Goal: Task Accomplishment & Management: Complete application form

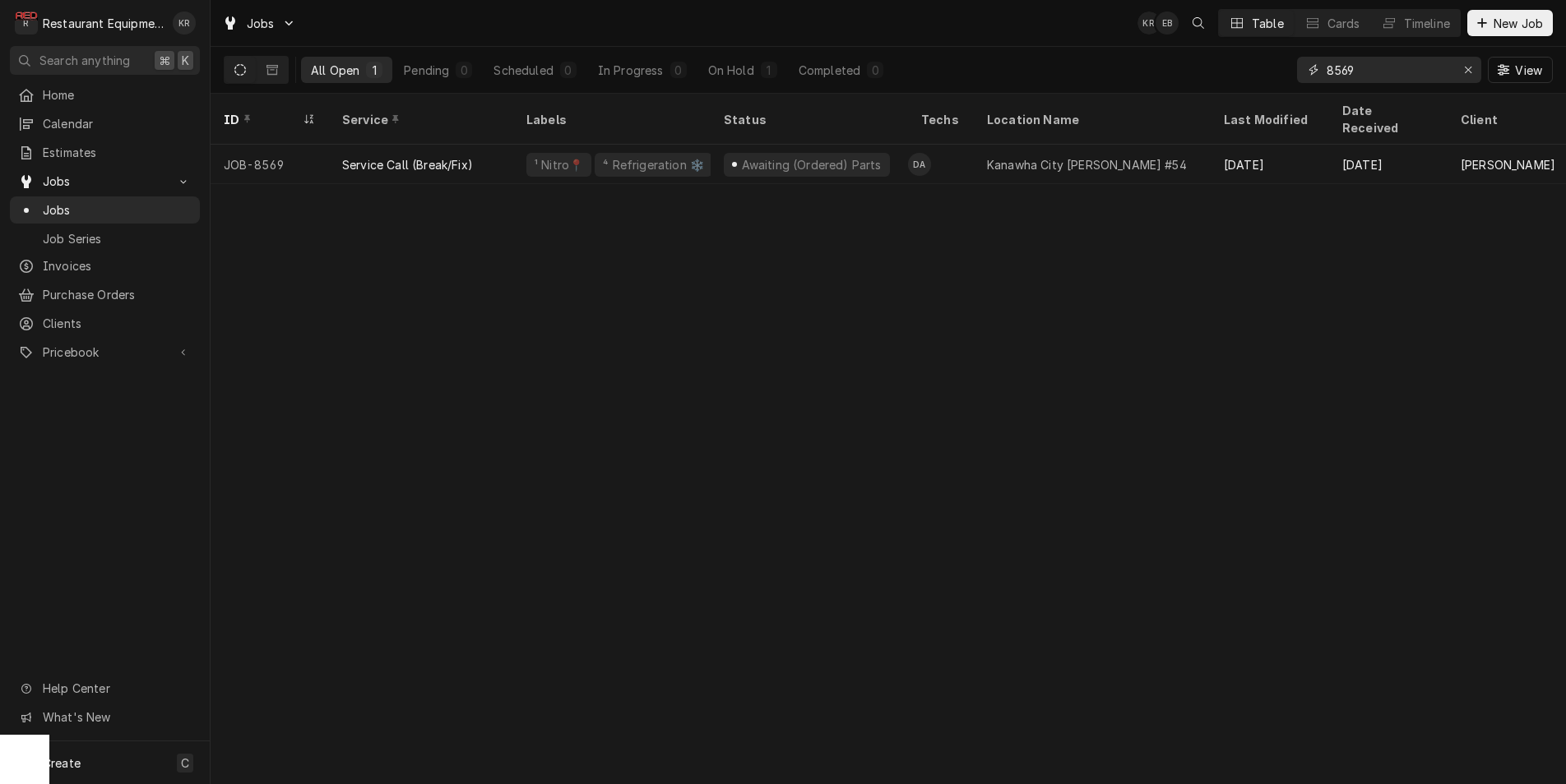
drag, startPoint x: 1362, startPoint y: 69, endPoint x: 1243, endPoint y: 67, distance: 119.3
click at [1326, 67] on input "8569" at bounding box center [1387, 70] width 123 height 26
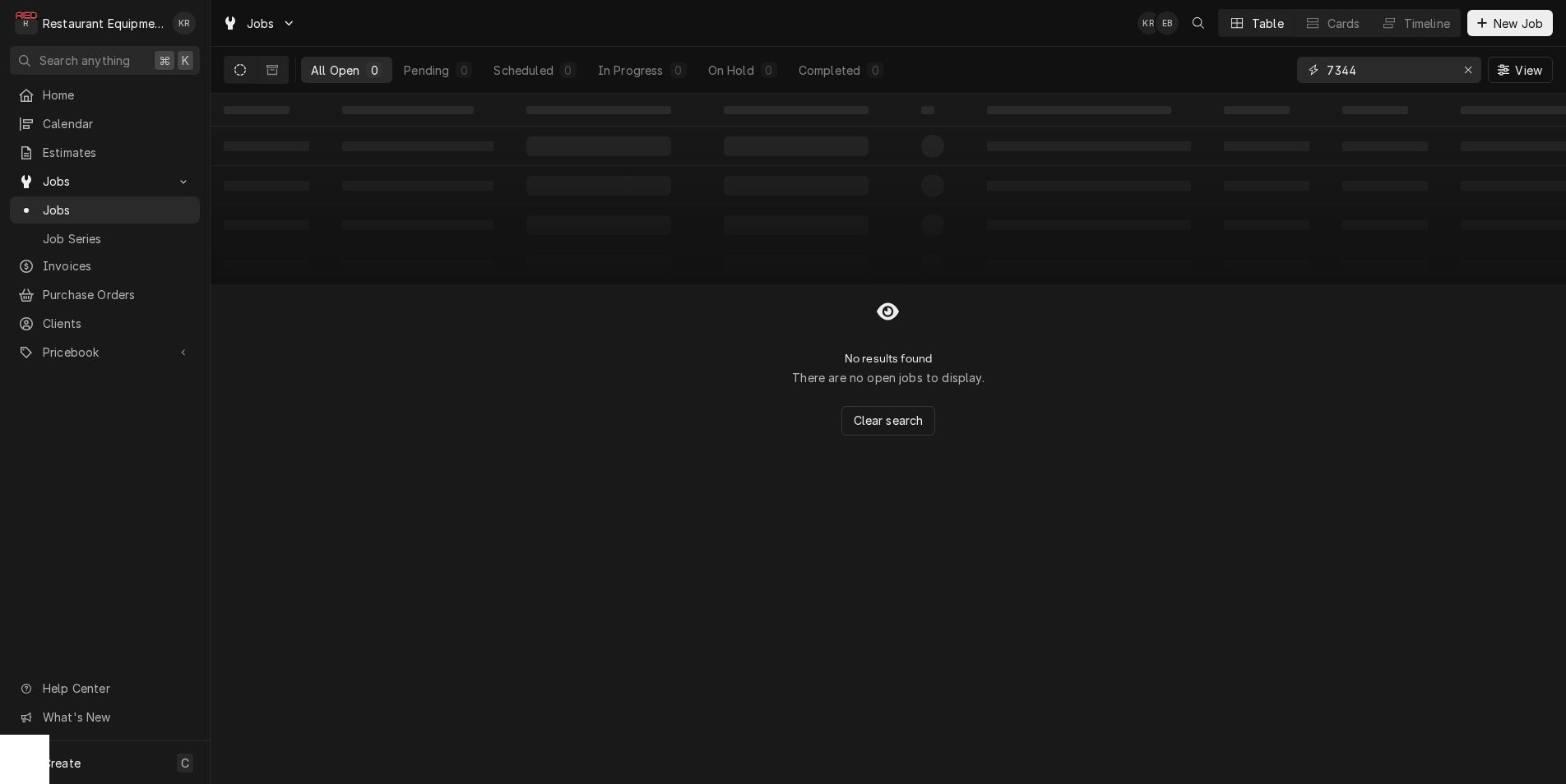
drag, startPoint x: 1399, startPoint y: 67, endPoint x: 1227, endPoint y: 74, distance: 172.0
click at [1326, 74] on input "7344" at bounding box center [1387, 70] width 123 height 26
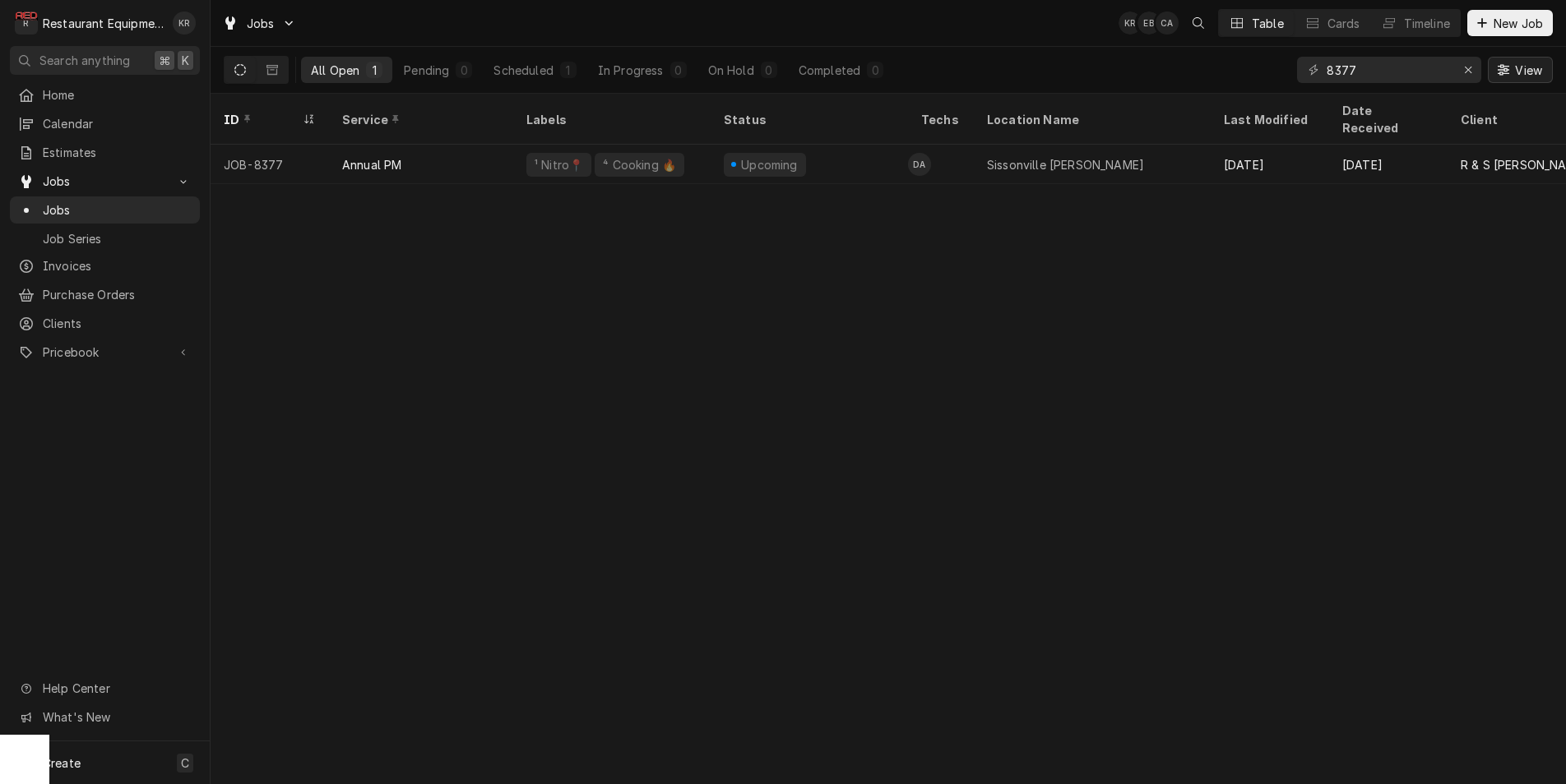
click at [1513, 72] on span "View" at bounding box center [1528, 70] width 34 height 17
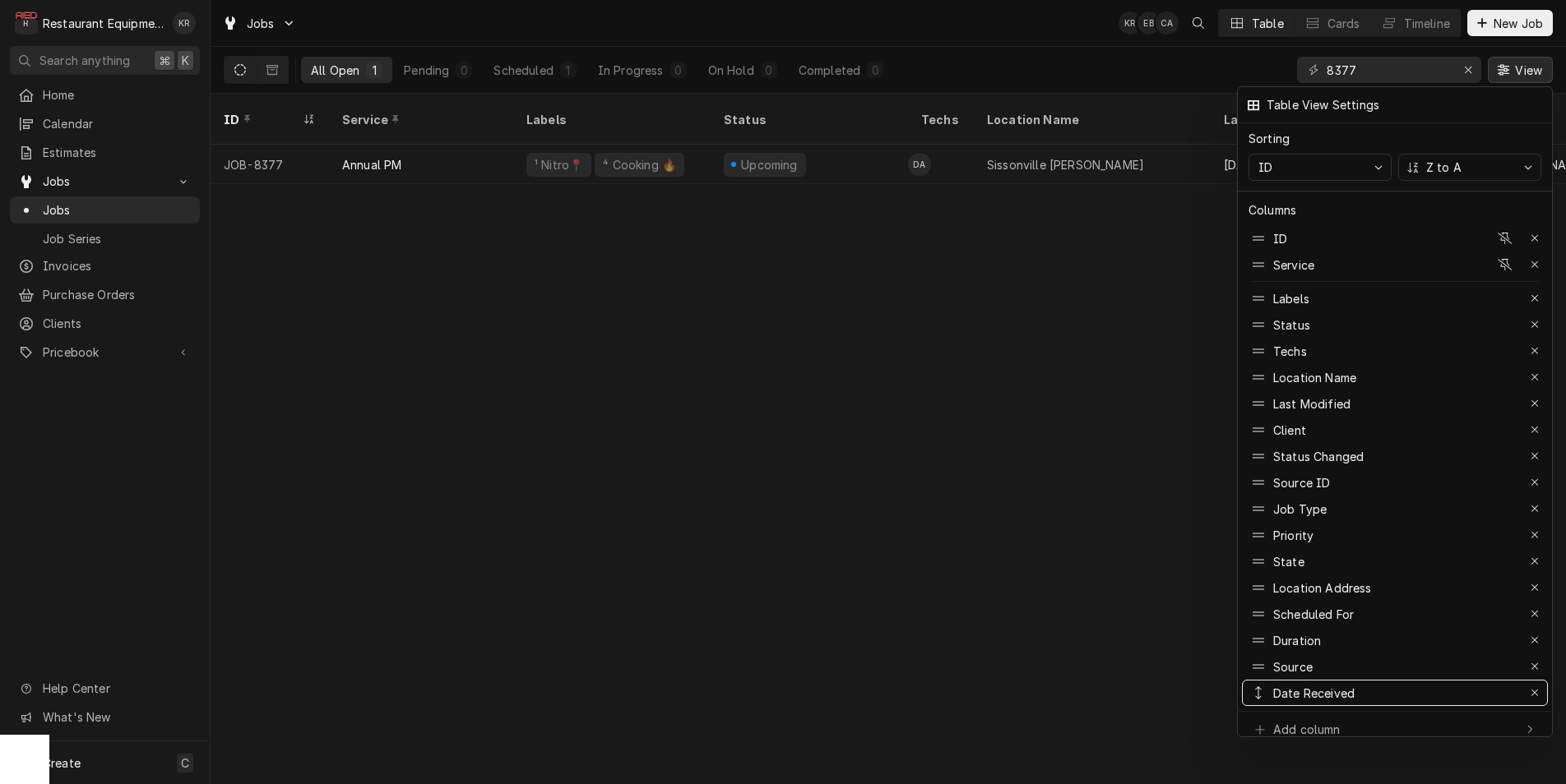
drag, startPoint x: 1327, startPoint y: 422, endPoint x: 1383, endPoint y: 798, distance: 379.9
drag, startPoint x: 1323, startPoint y: 607, endPoint x: 1320, endPoint y: 453, distance: 153.8
click at [918, 402] on div at bounding box center [783, 392] width 1566 height 784
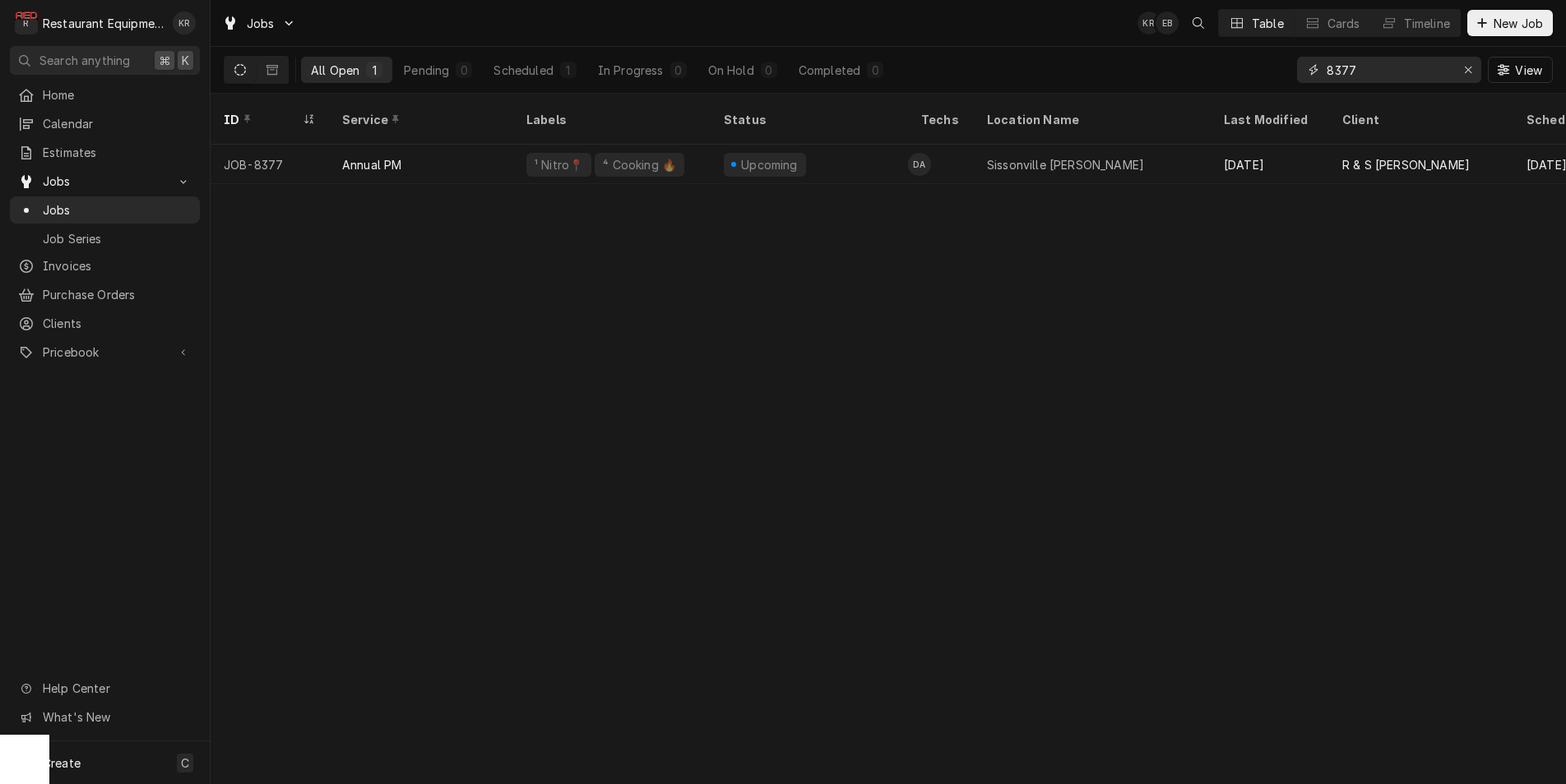
click at [1397, 76] on input "8377" at bounding box center [1387, 70] width 123 height 26
drag, startPoint x: 1389, startPoint y: 76, endPoint x: 1212, endPoint y: 72, distance: 176.8
click at [1326, 72] on input "8377" at bounding box center [1387, 70] width 123 height 26
drag, startPoint x: 1370, startPoint y: 67, endPoint x: 1300, endPoint y: 67, distance: 69.9
click at [1326, 67] on input "8569" at bounding box center [1387, 70] width 123 height 26
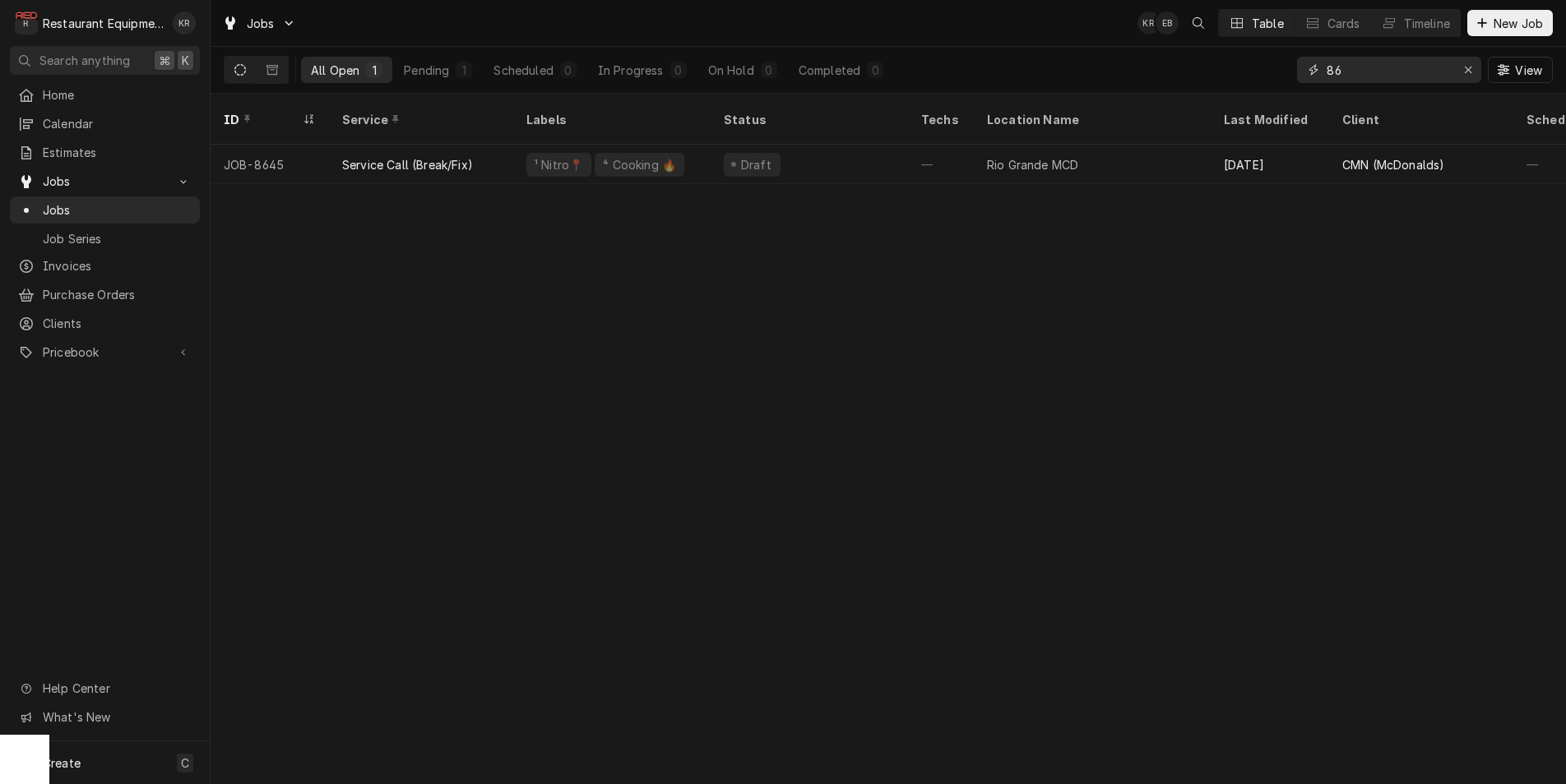
type input "8"
type input "8746"
click at [1467, 71] on icon "Erase input" at bounding box center [1468, 70] width 9 height 12
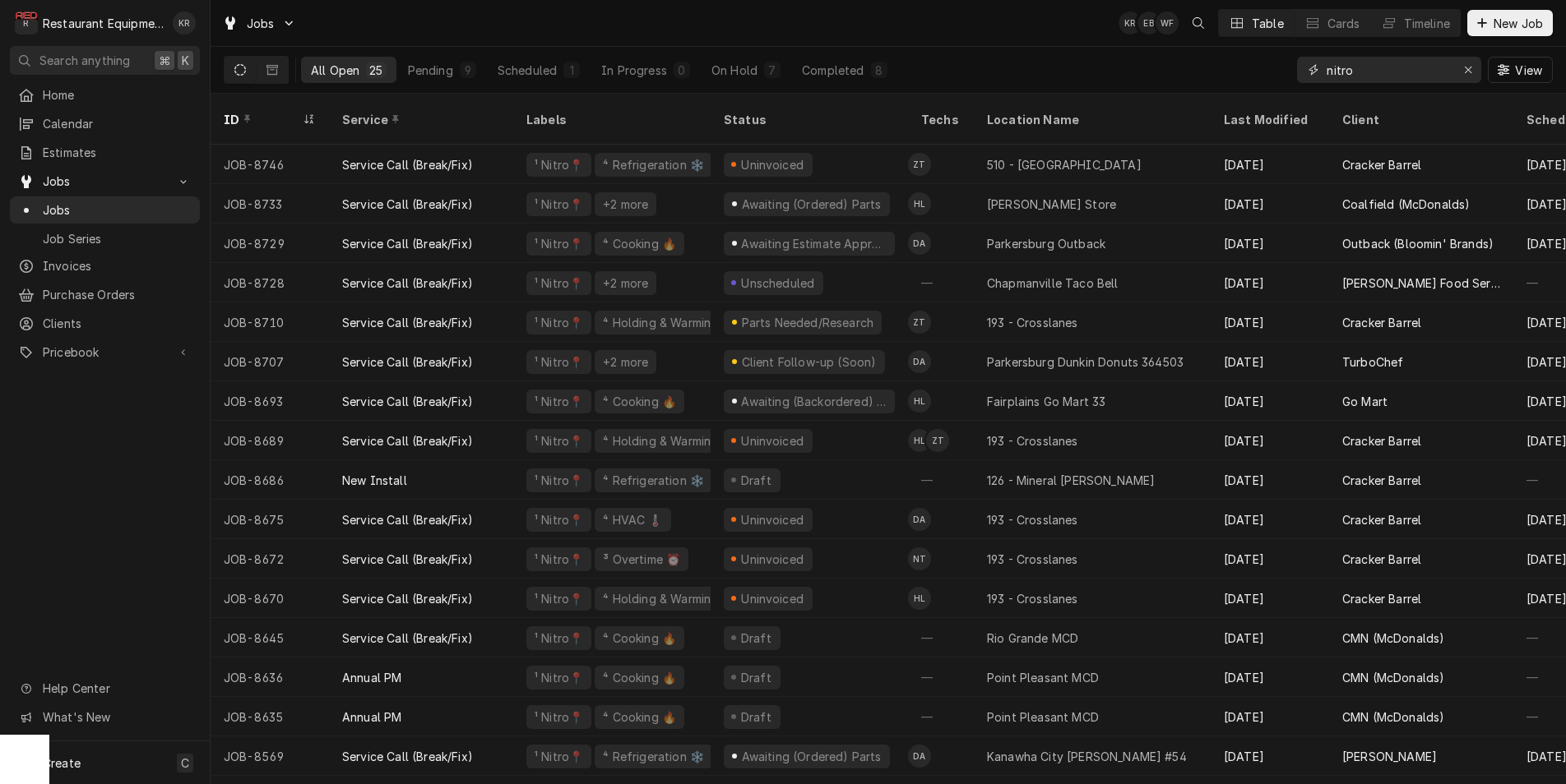
drag, startPoint x: 1390, startPoint y: 70, endPoint x: 1210, endPoint y: 67, distance: 180.1
click at [1326, 67] on input "nitro" at bounding box center [1387, 70] width 123 height 26
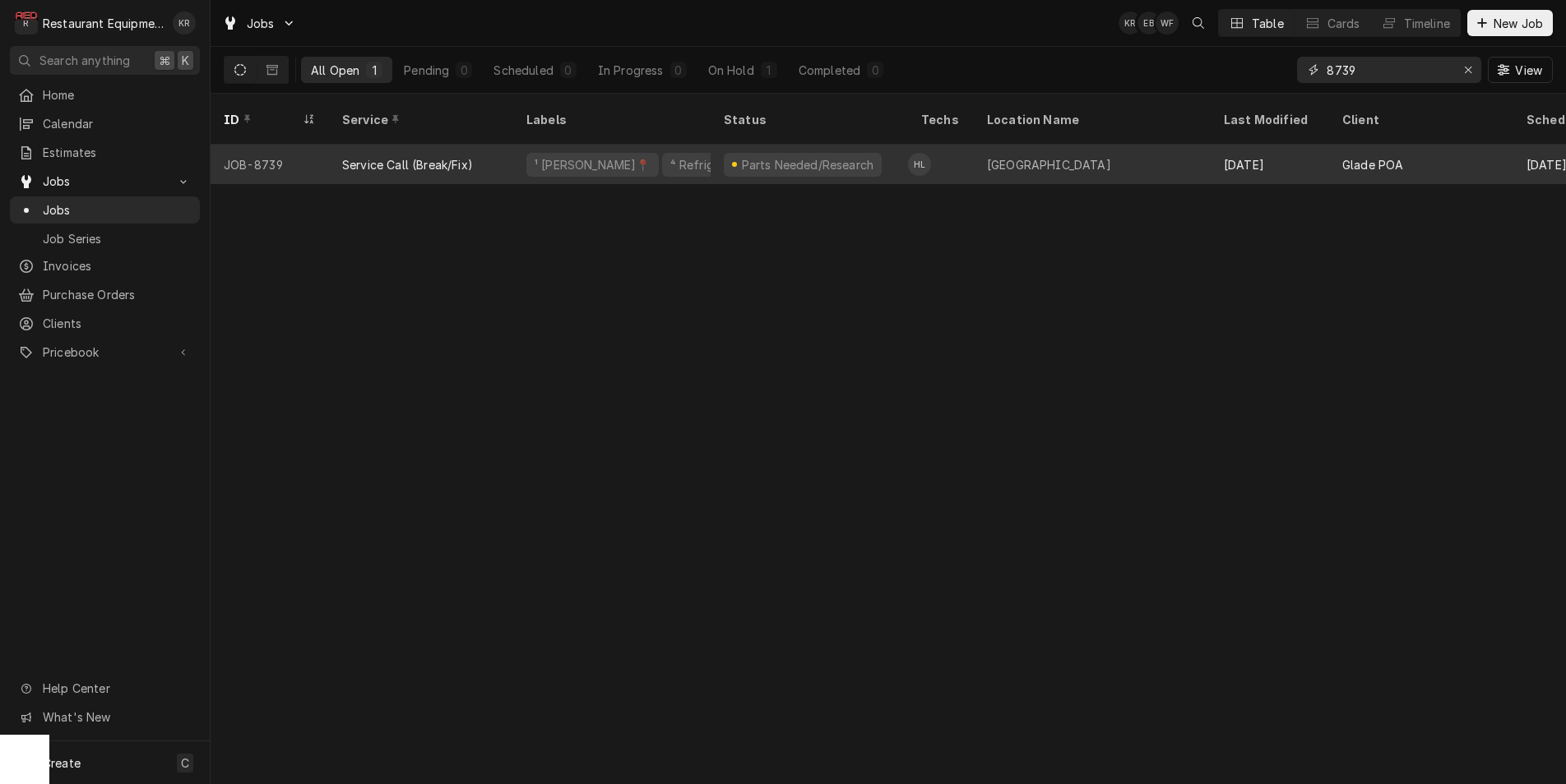
type input "8739"
click at [364, 156] on div "Service Call (Break/Fix)" at bounding box center [407, 164] width 131 height 17
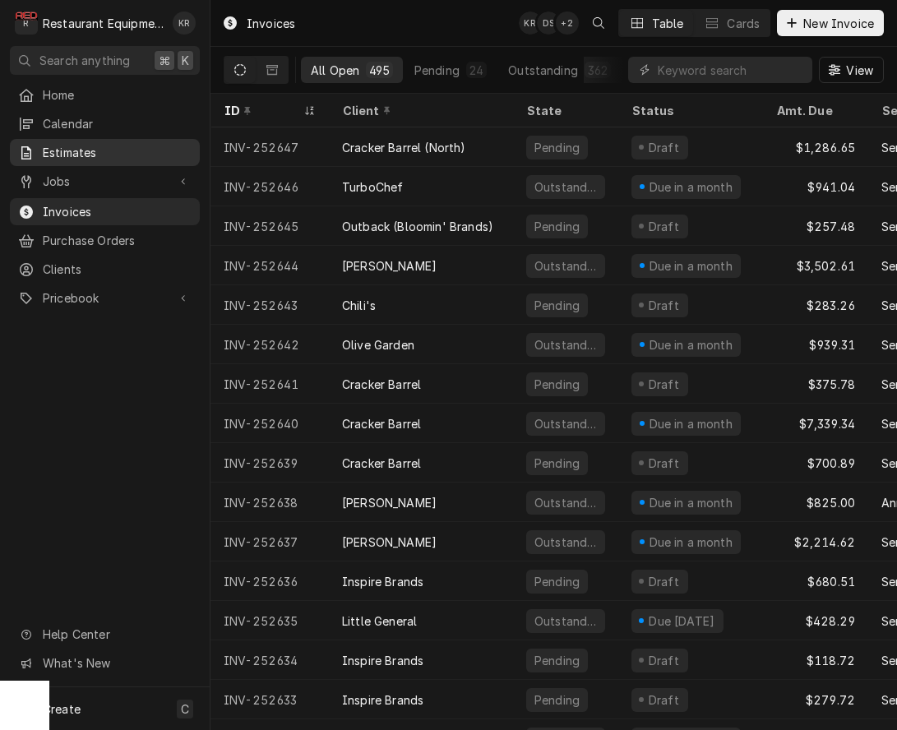
click at [93, 154] on span "Estimates" at bounding box center [117, 152] width 149 height 17
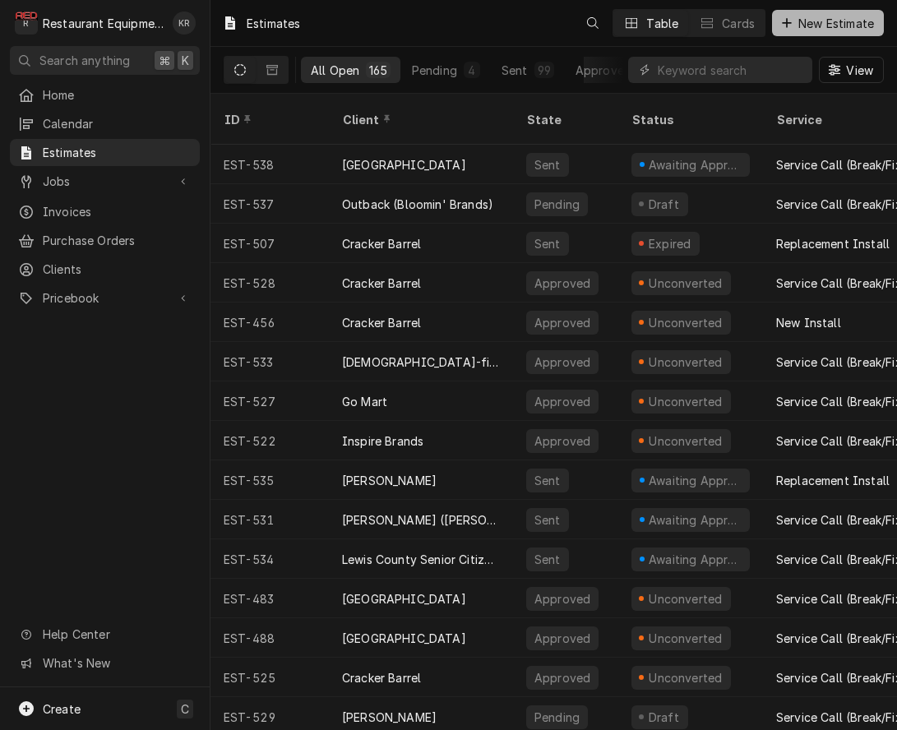
click at [836, 30] on span "New Estimate" at bounding box center [836, 23] width 82 height 17
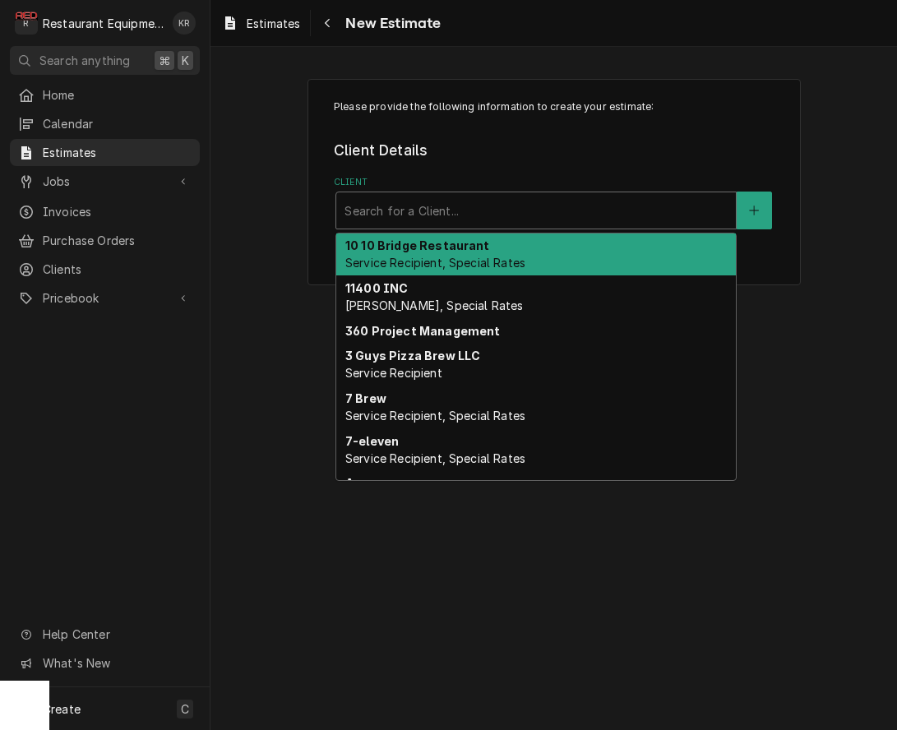
click at [543, 204] on div "Client" at bounding box center [536, 211] width 383 height 30
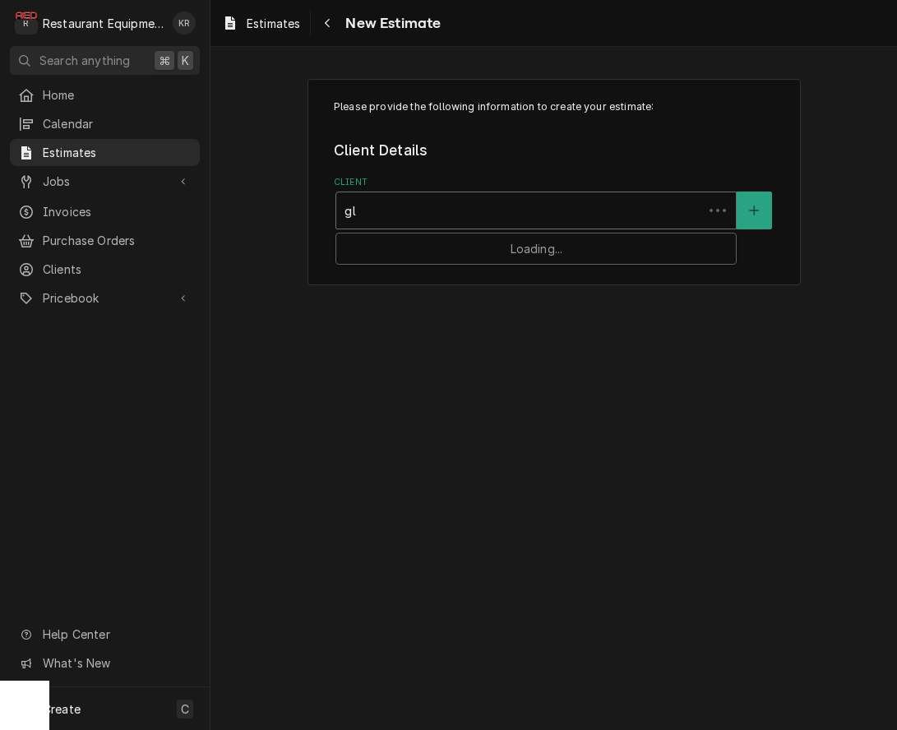
type input "glad"
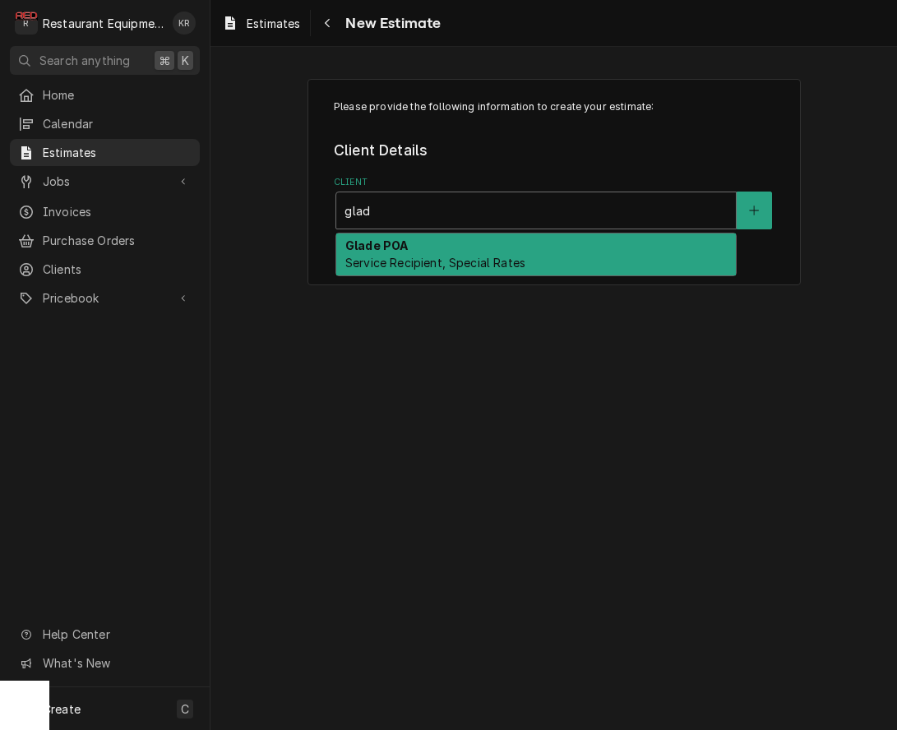
click at [499, 253] on div "Glade POA Service Recipient, Special Rates" at bounding box center [536, 255] width 400 height 43
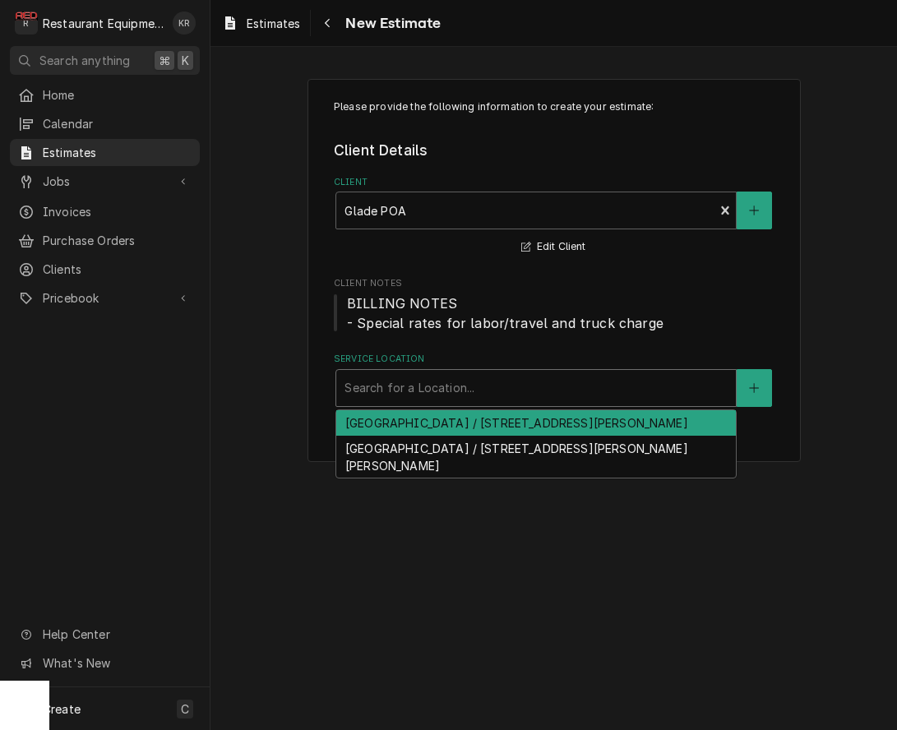
click at [482, 393] on div "Service Location" at bounding box center [536, 388] width 383 height 30
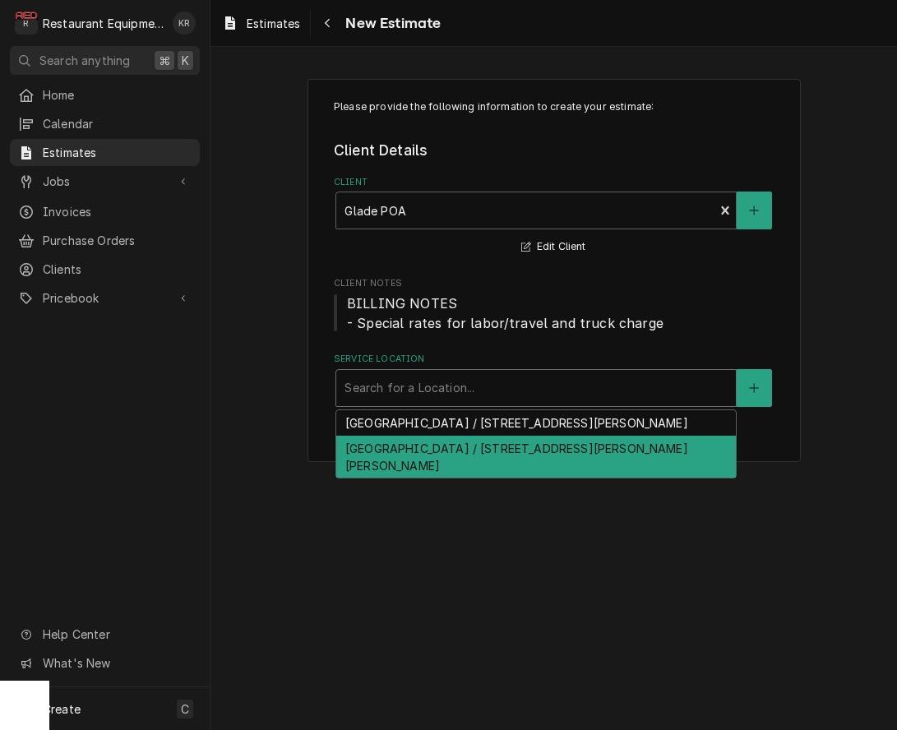
click at [501, 453] on div "[GEOGRAPHIC_DATA] / [STREET_ADDRESS][PERSON_NAME][PERSON_NAME]" at bounding box center [536, 457] width 400 height 43
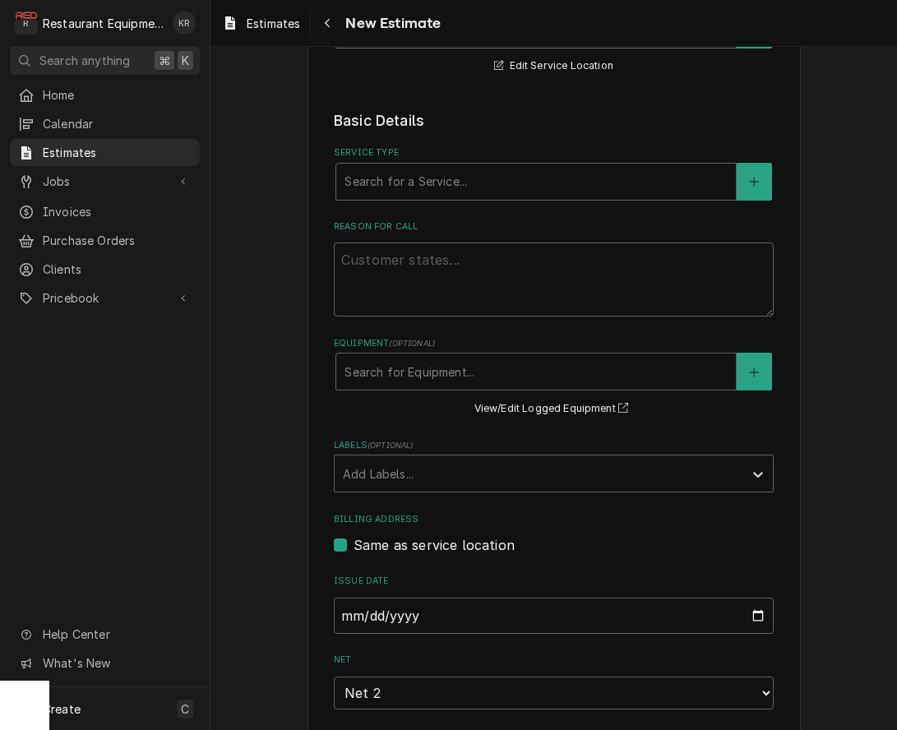
scroll to position [373, 0]
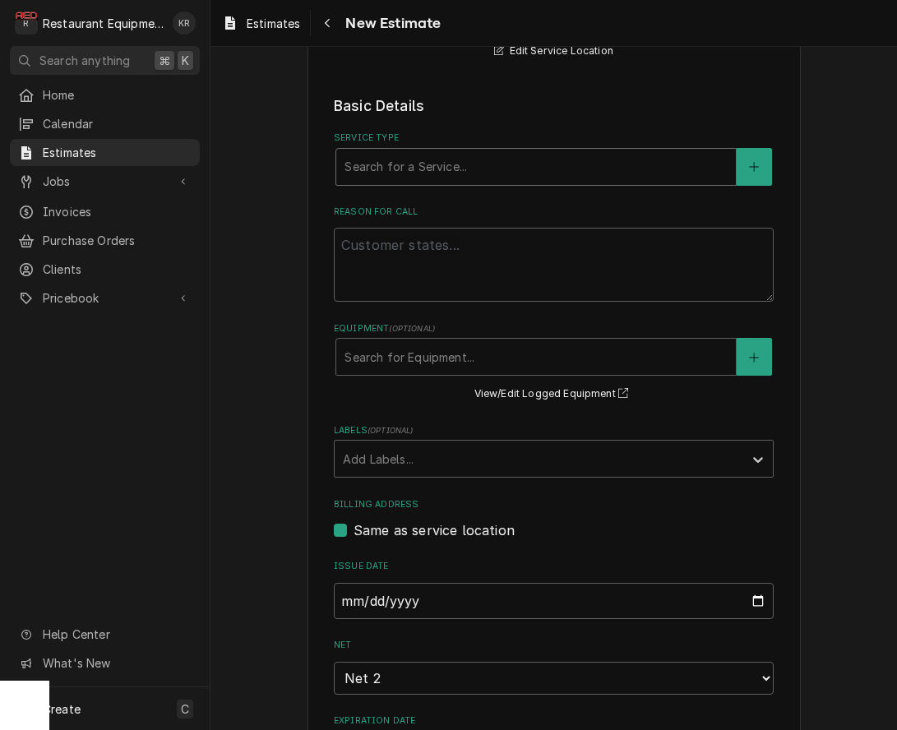
click at [482, 174] on div "Service Type" at bounding box center [536, 167] width 383 height 30
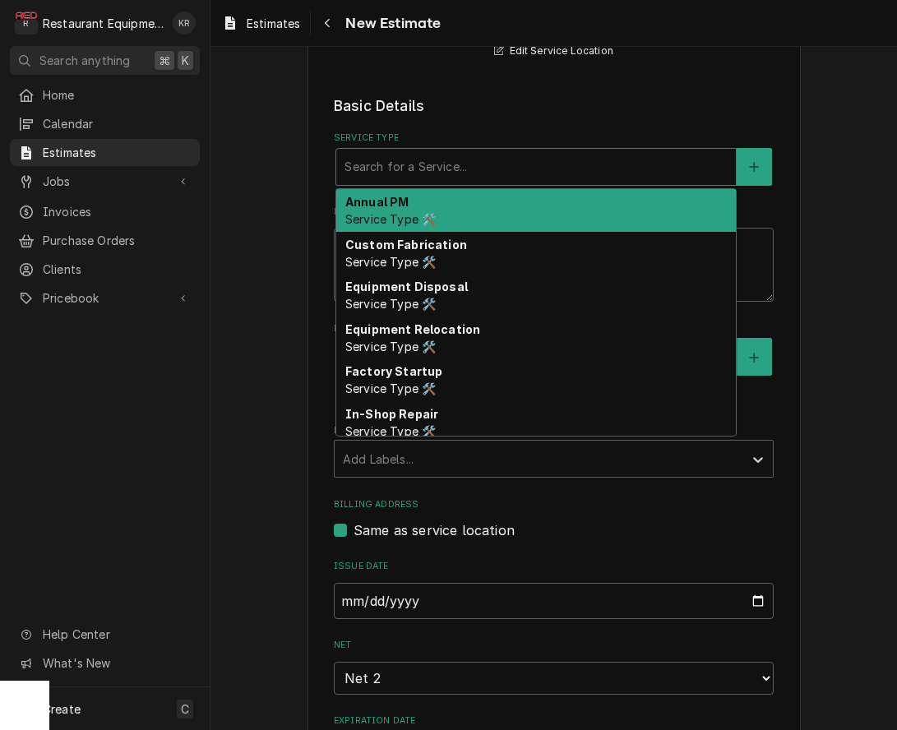
type textarea "x"
type input "b"
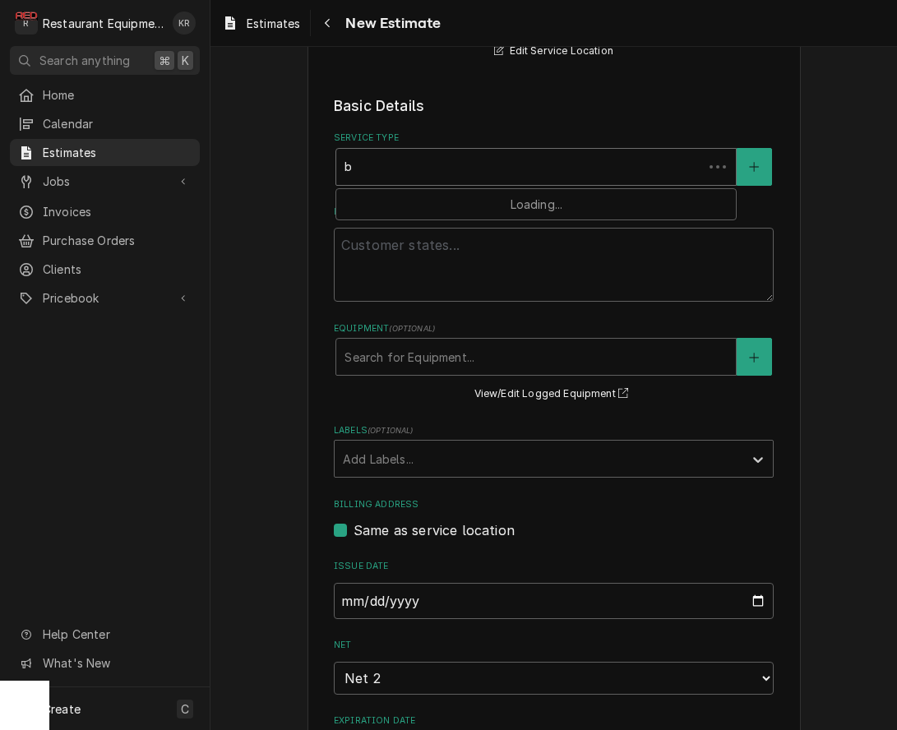
type textarea "x"
type input "br"
type textarea "x"
type input "brea"
type textarea "x"
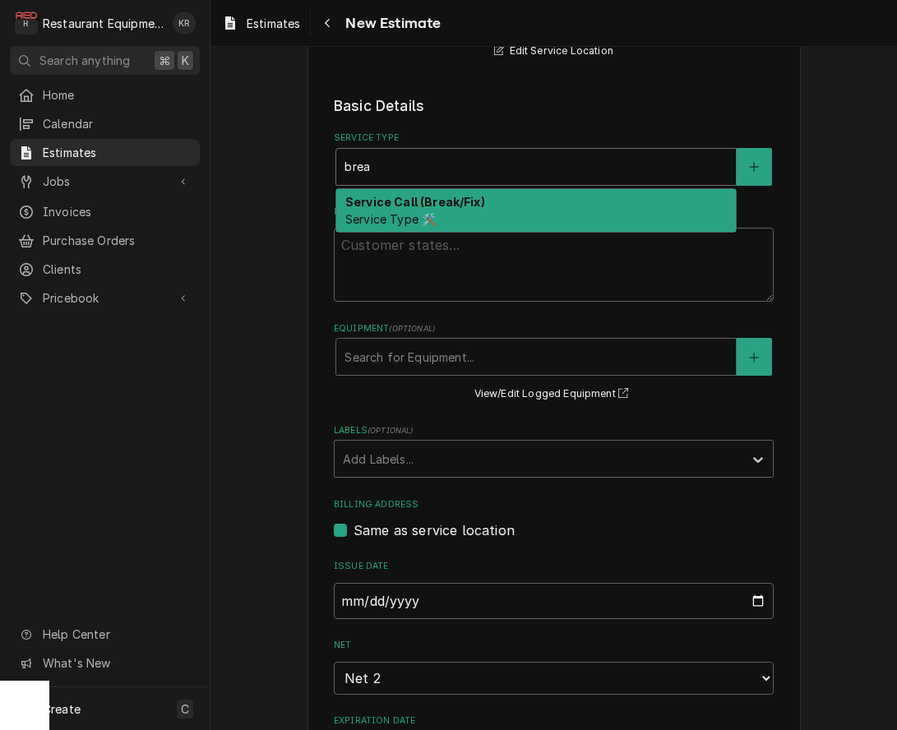
click at [474, 217] on div "Service Call (Break/Fix) Service Type 🛠️" at bounding box center [536, 210] width 400 height 43
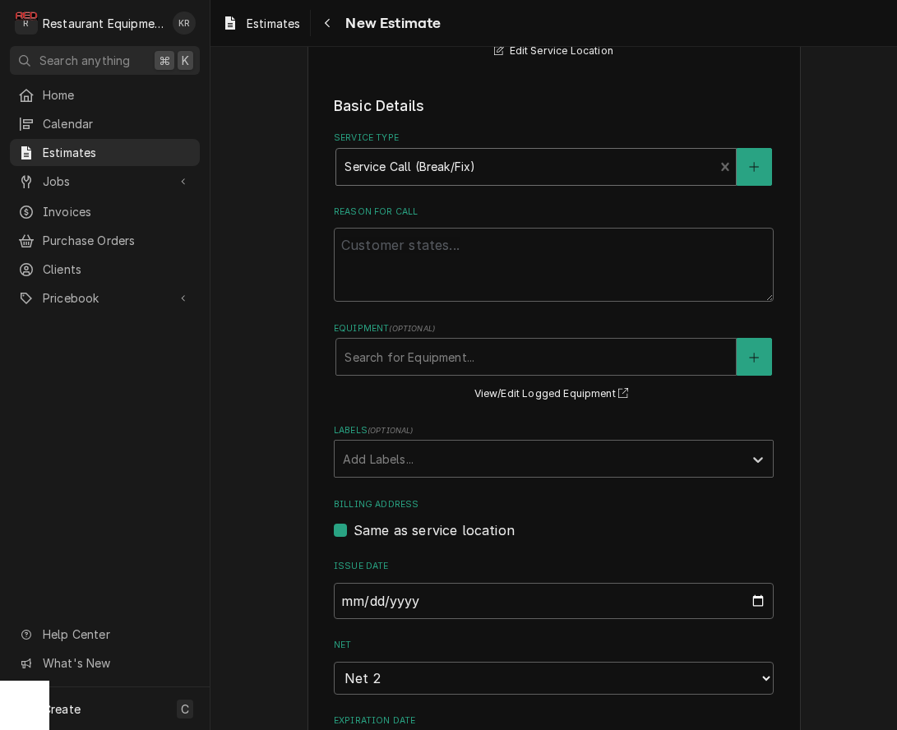
scroll to position [373, 0]
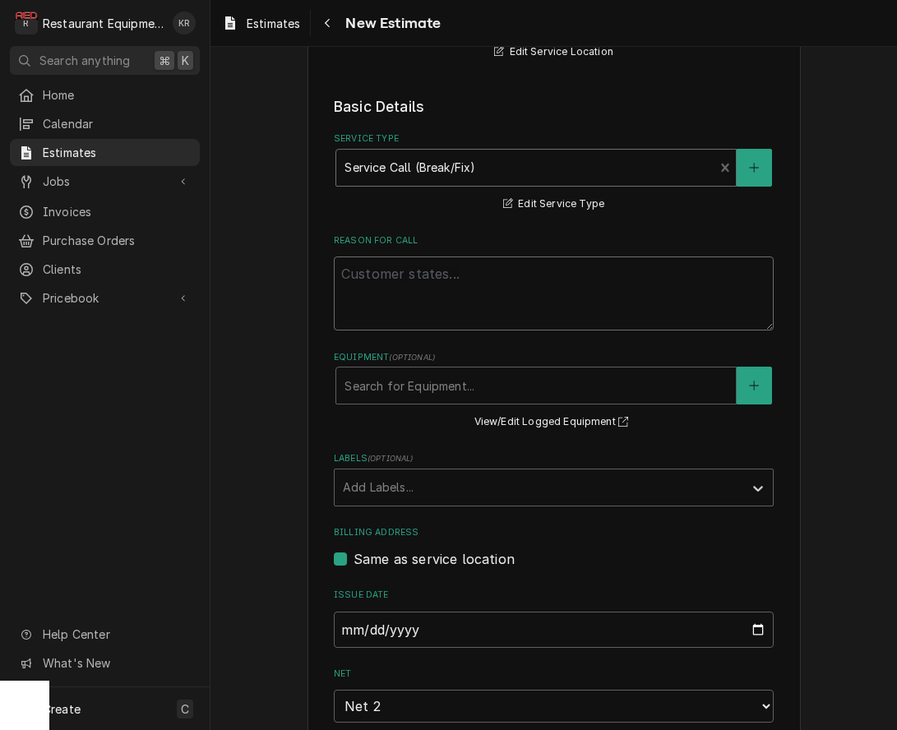
click at [405, 277] on textarea "Reason For Call" at bounding box center [554, 294] width 440 height 74
paste textarea "8/29/25 In 2:00 Out 4:30 Truck 104 I arrived on site and found that the unit wa…"
type textarea "x"
type textarea "8/29/25 In 2:00 Out 4:30 Truck 104 I arrived on site and found that the unit wa…"
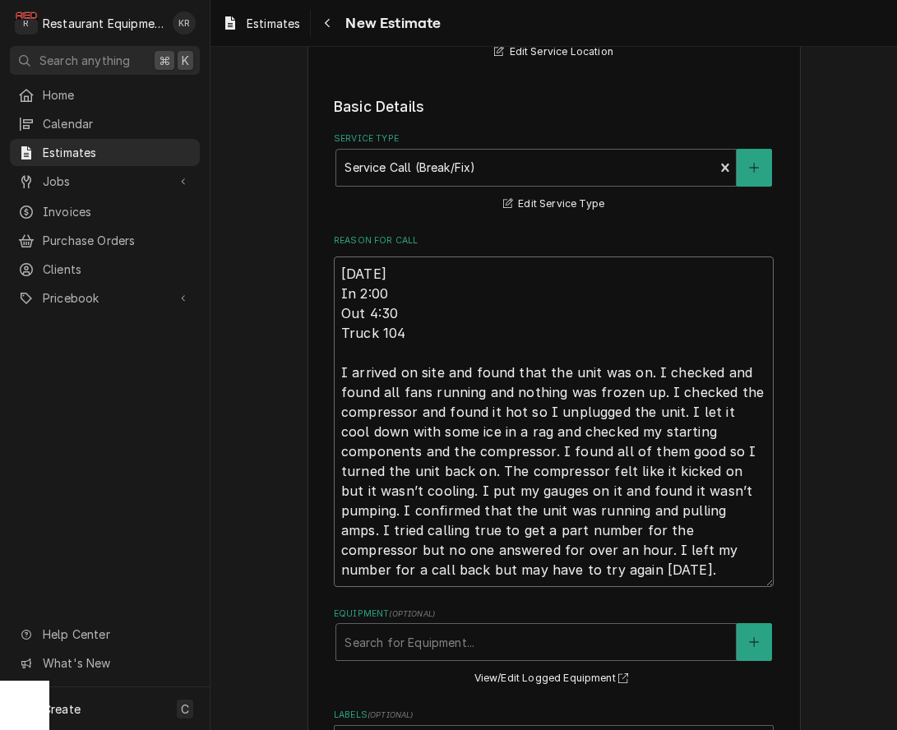
type textarea "x"
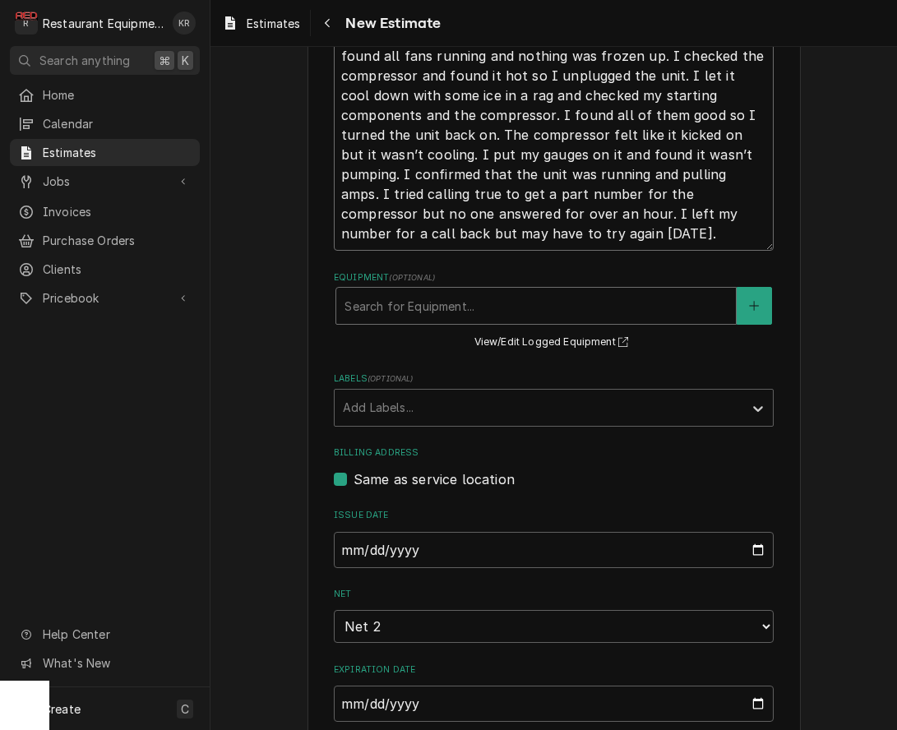
scroll to position [776, 0]
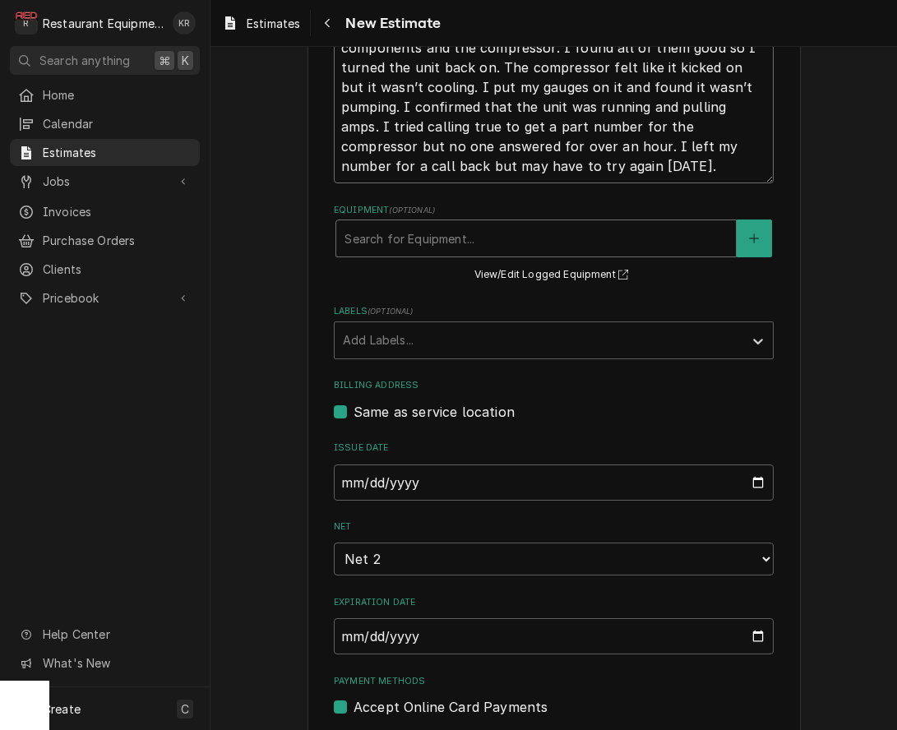
type textarea "8/29/25 In 2:00 Out 4:30 Truck 104 I arrived on site and found that the unit wa…"
click at [463, 253] on div "Equipment" at bounding box center [536, 239] width 383 height 30
click at [475, 340] on div "Labels" at bounding box center [539, 341] width 392 height 30
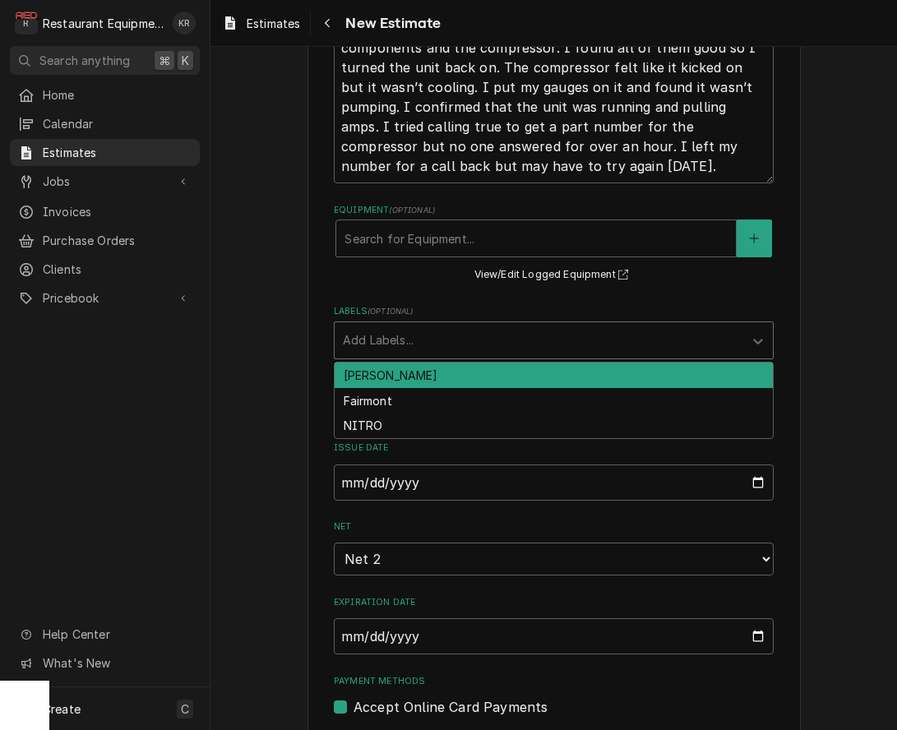
click at [460, 384] on div "[PERSON_NAME]" at bounding box center [554, 375] width 438 height 25
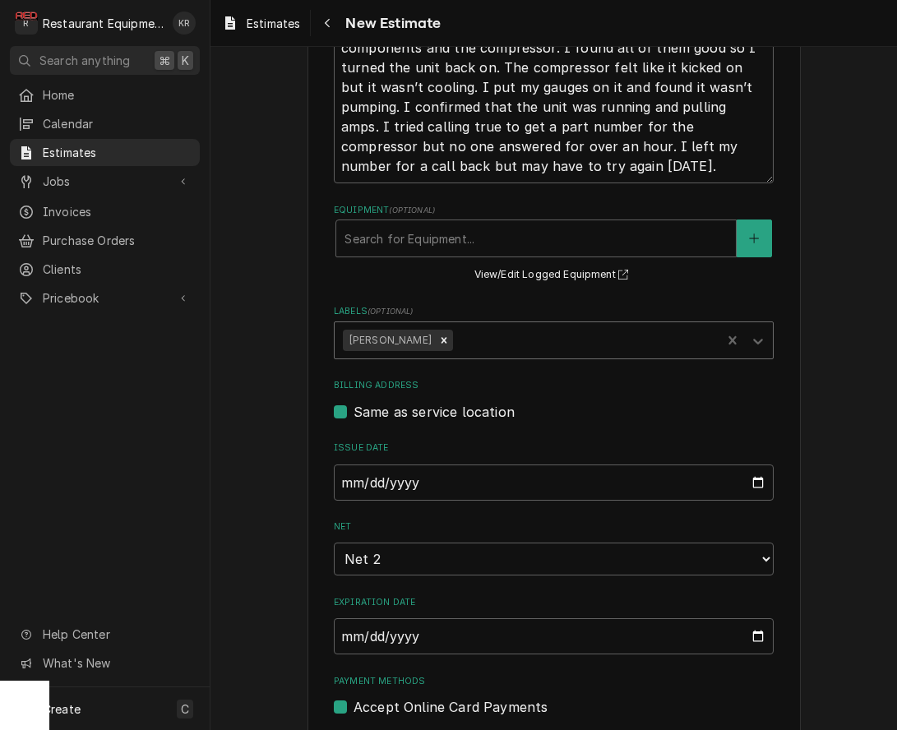
type textarea "x"
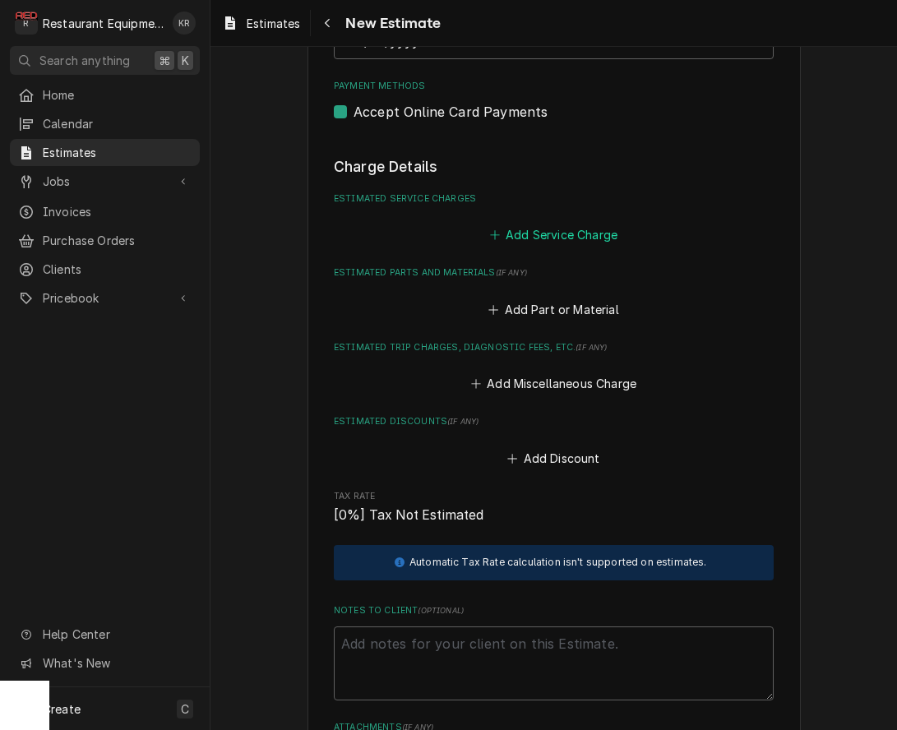
scroll to position [1391, 0]
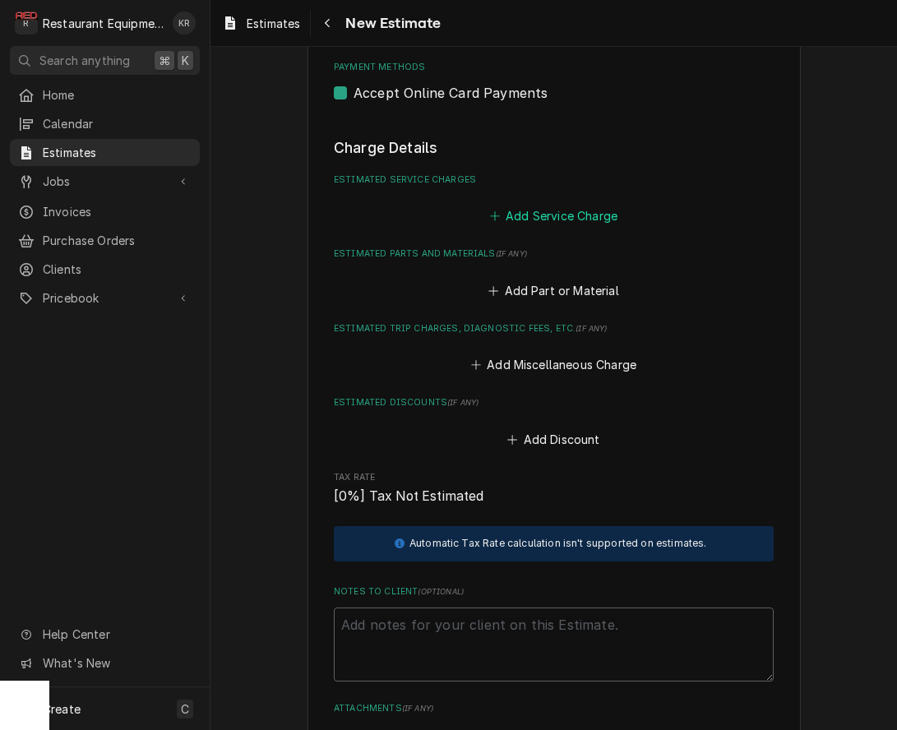
click at [547, 206] on button "Add Service Charge" at bounding box center [553, 216] width 133 height 23
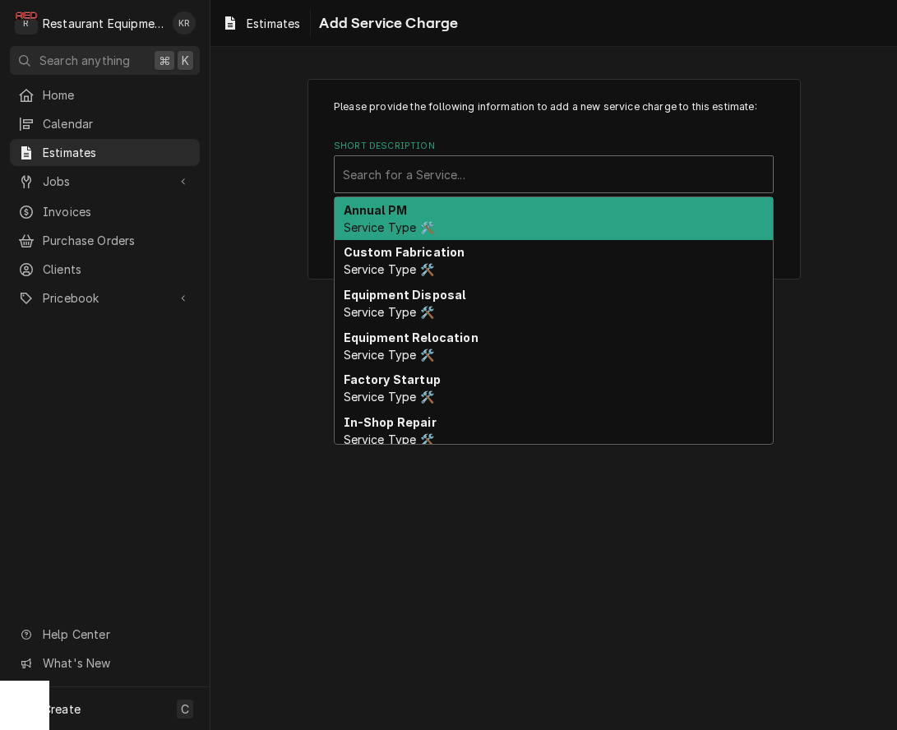
click at [465, 170] on div "Short Description" at bounding box center [554, 175] width 422 height 30
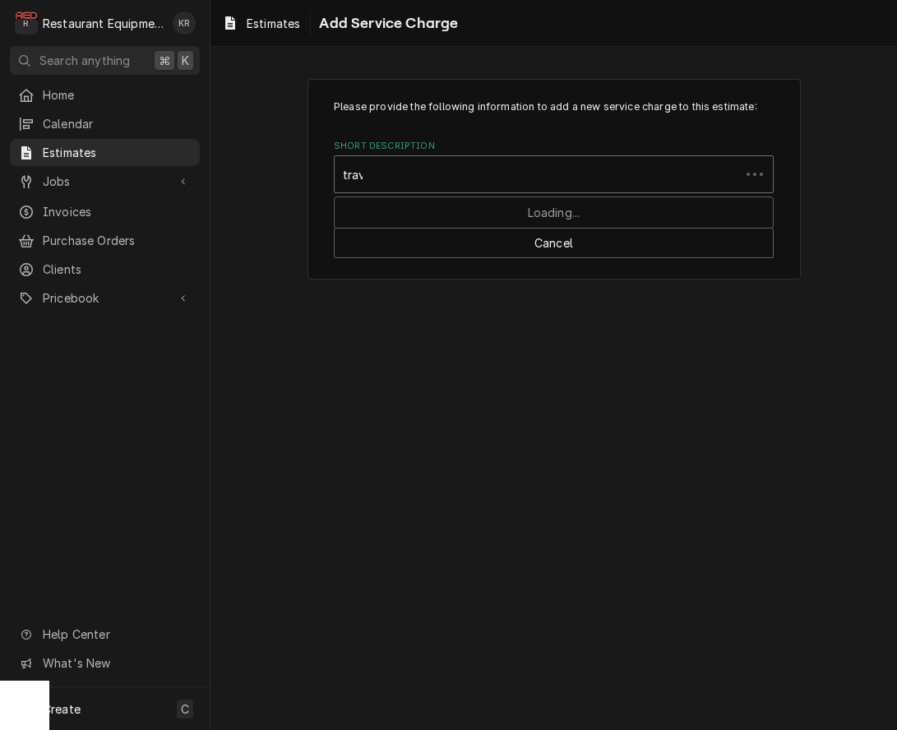
type input "trave"
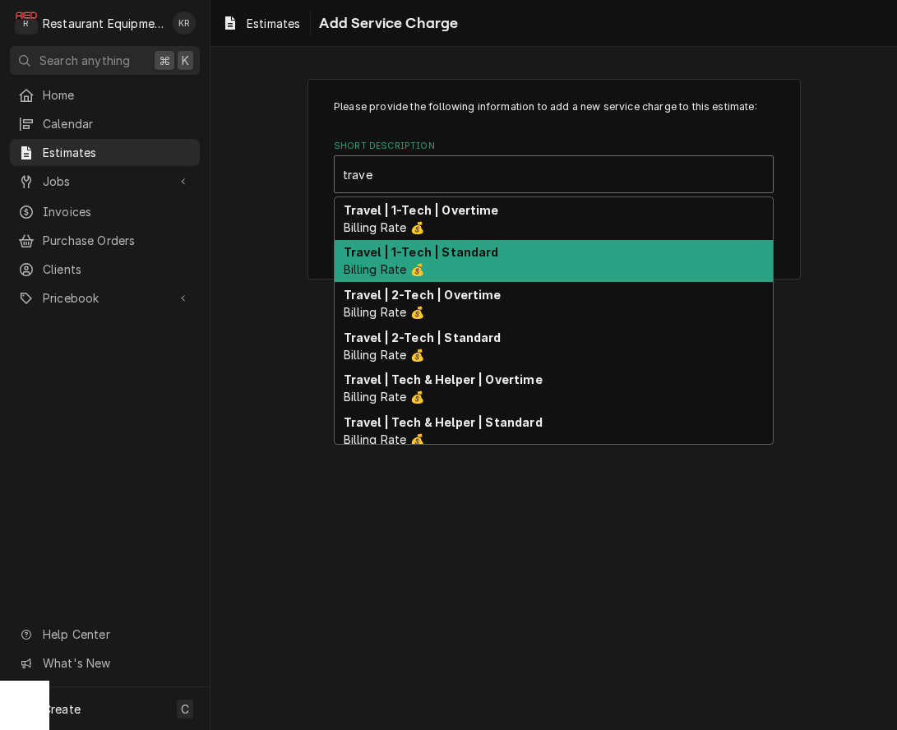
click at [433, 267] on div "Travel | 1-Tech | Standard Billing Rate 💰" at bounding box center [554, 261] width 438 height 43
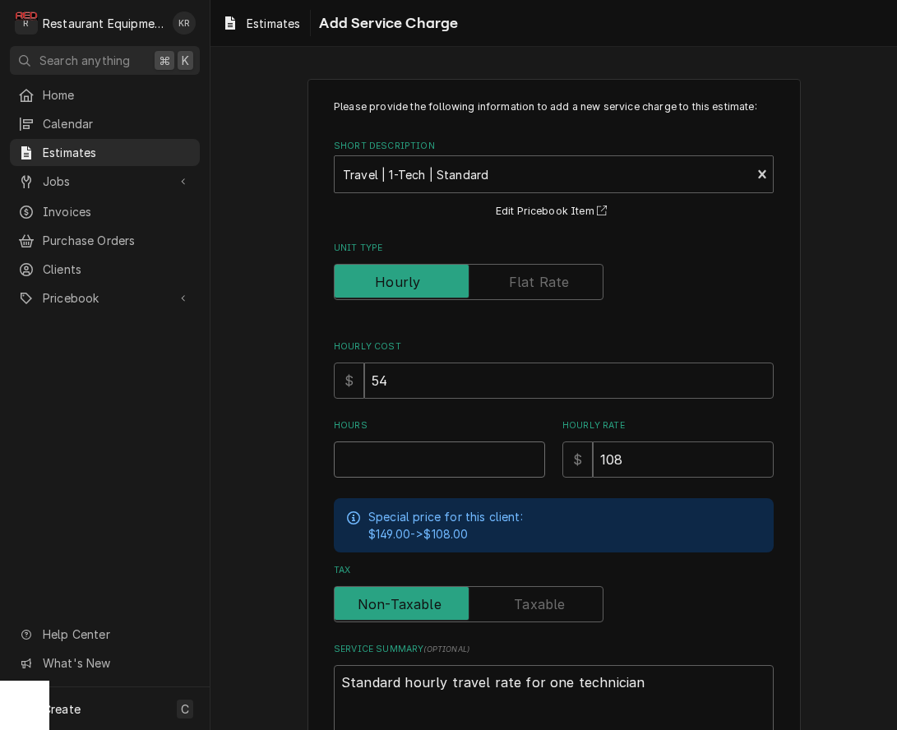
click at [418, 467] on input "Hours" at bounding box center [439, 460] width 211 height 36
type textarea "x"
type input "2"
type textarea "x"
type input "2"
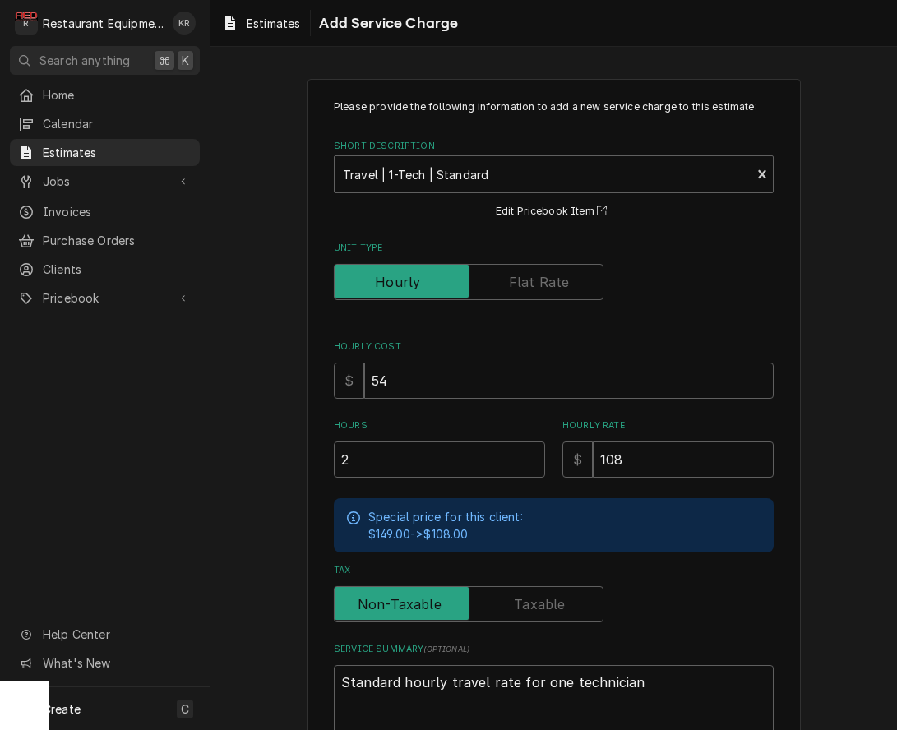
scroll to position [108, 0]
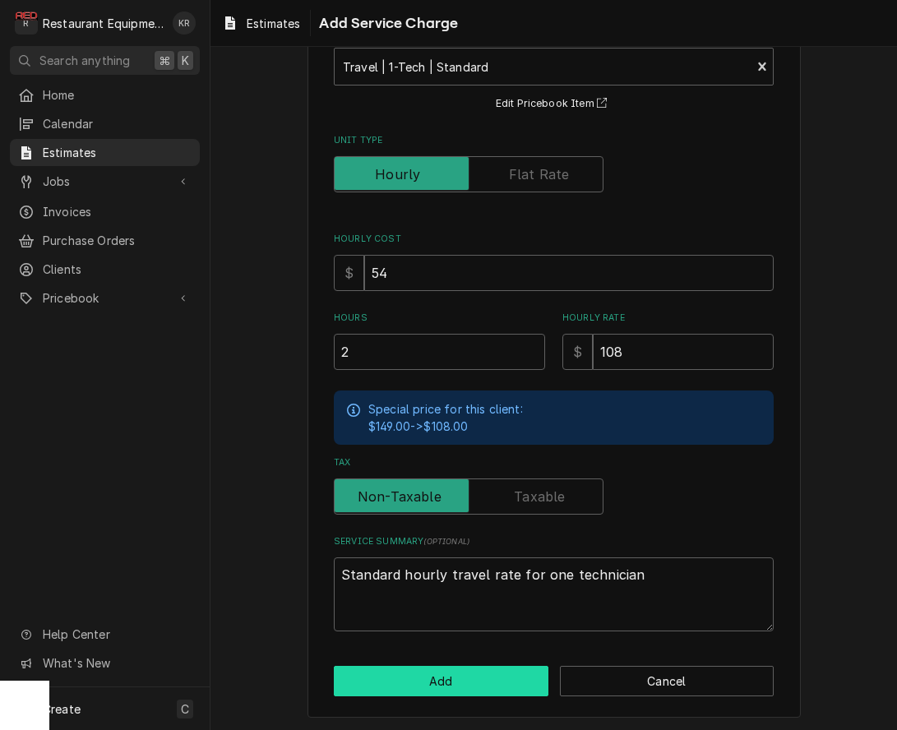
click at [438, 678] on button "Add" at bounding box center [441, 681] width 215 height 30
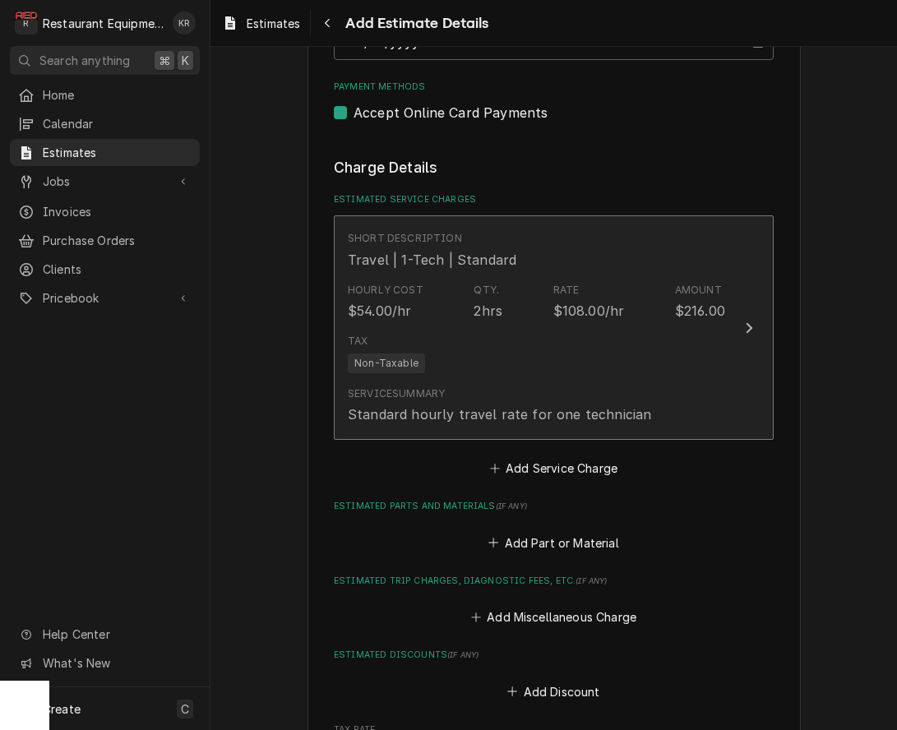
type textarea "x"
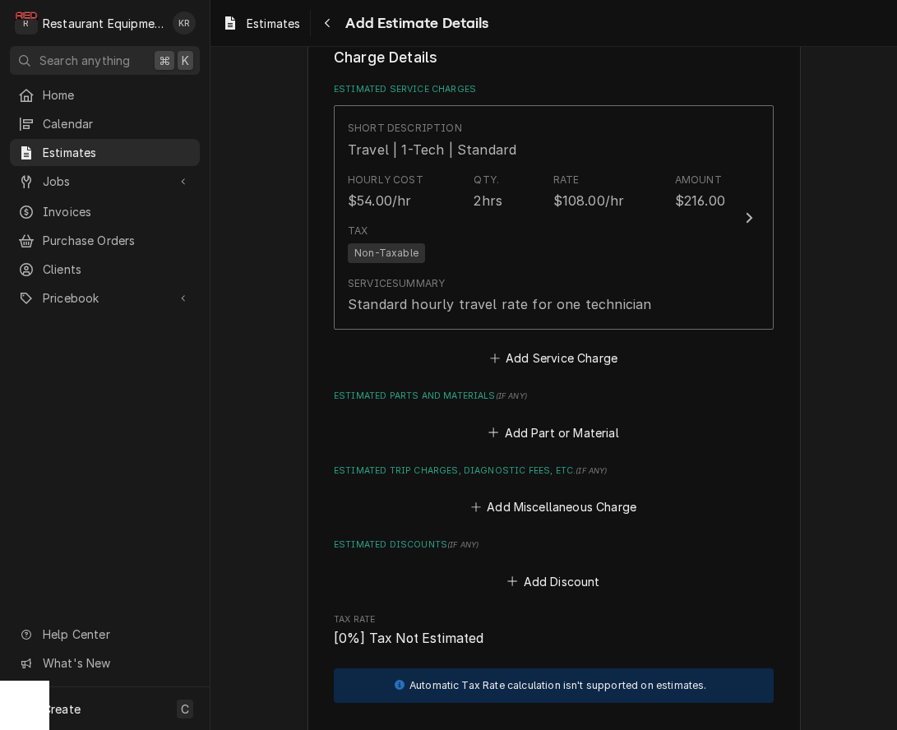
scroll to position [1510, 0]
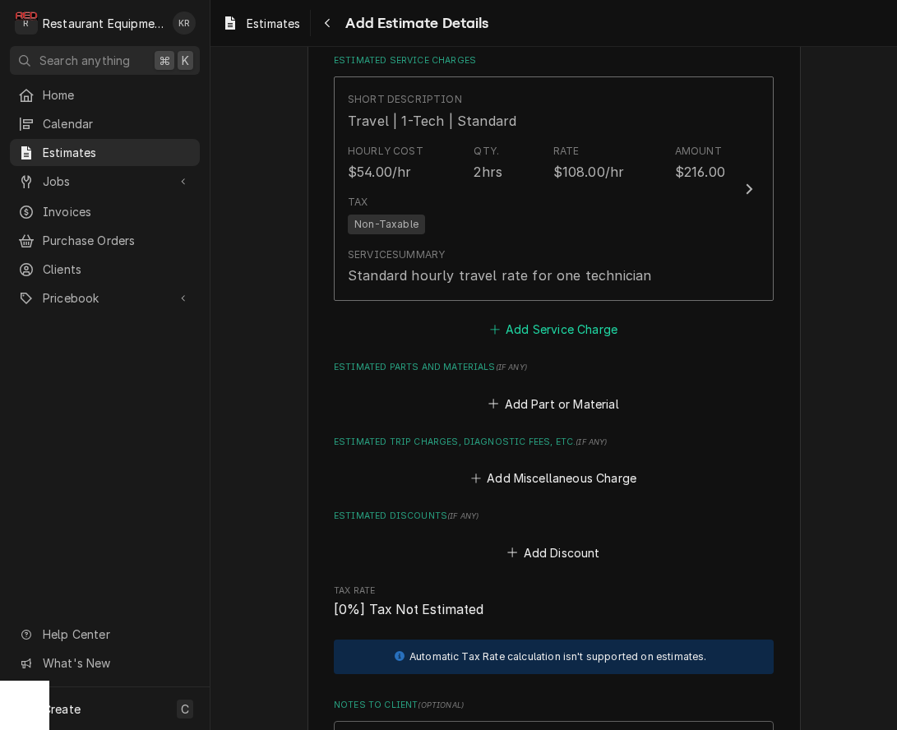
click at [560, 324] on button "Add Service Charge" at bounding box center [553, 329] width 133 height 23
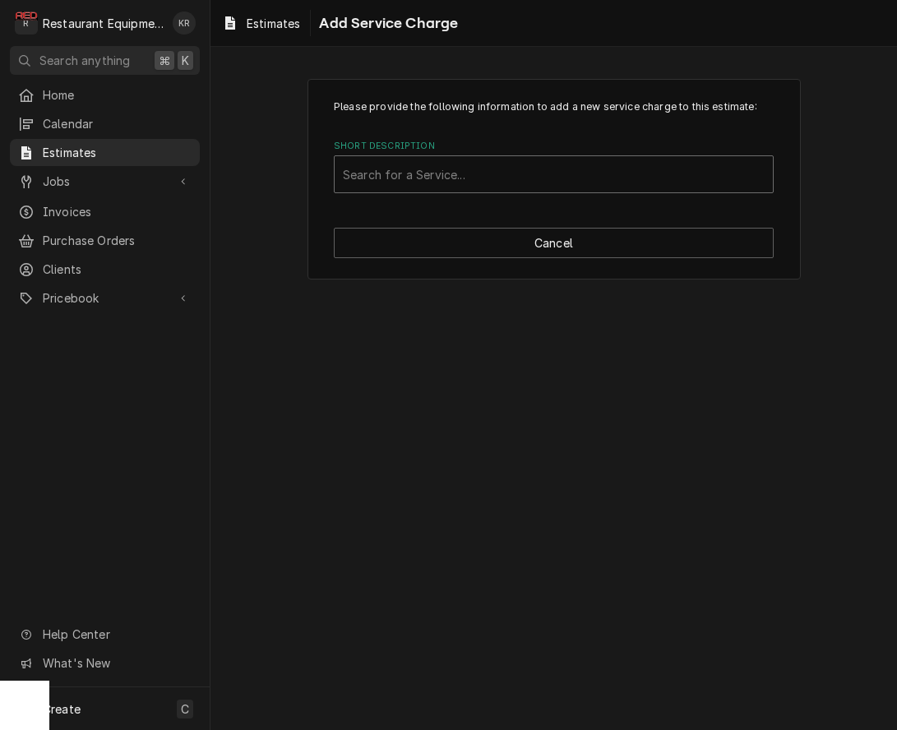
click at [484, 178] on div "Short Description" at bounding box center [554, 175] width 422 height 30
type input "labor"
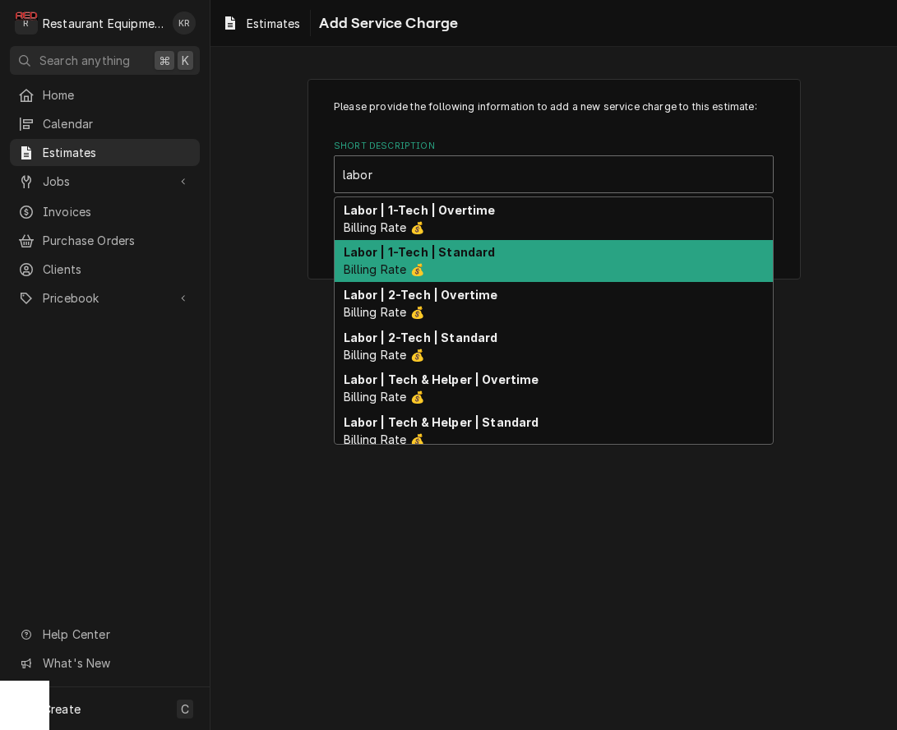
click at [442, 250] on strong "Labor | 1-Tech | Standard" at bounding box center [420, 252] width 152 height 14
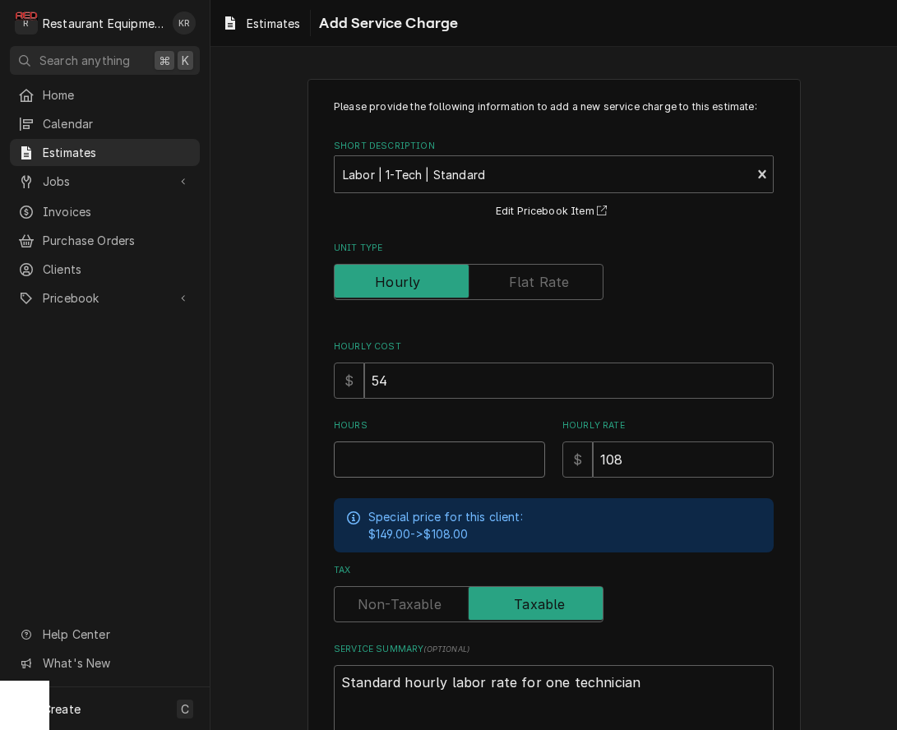
click at [400, 455] on input "Hours" at bounding box center [439, 460] width 211 height 36
type textarea "x"
type input "2"
type textarea "x"
type input "2.5"
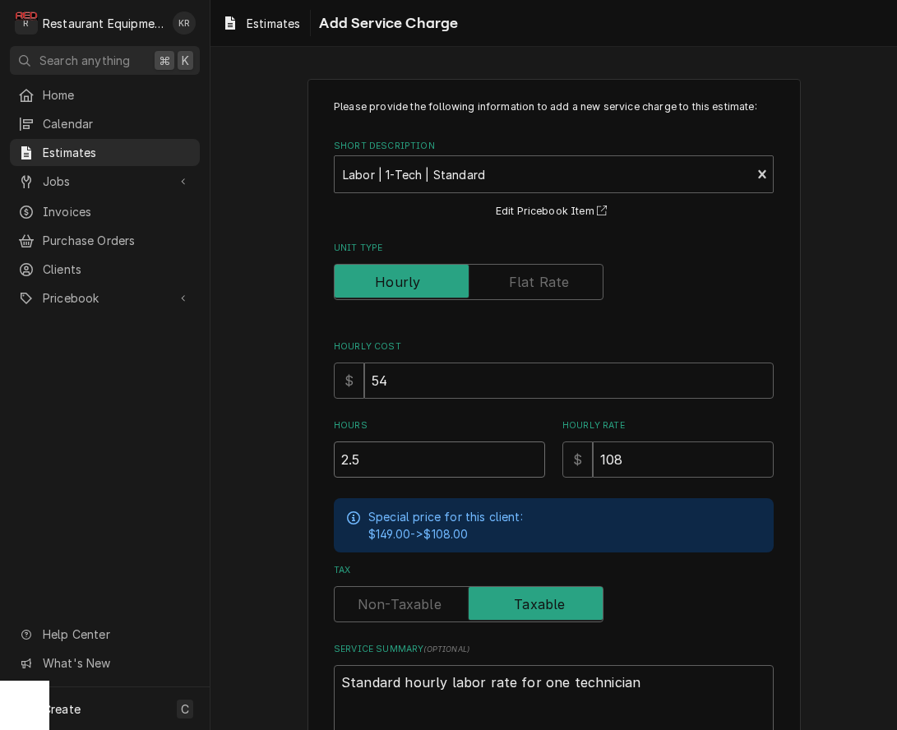
type textarea "x"
type input "2.5"
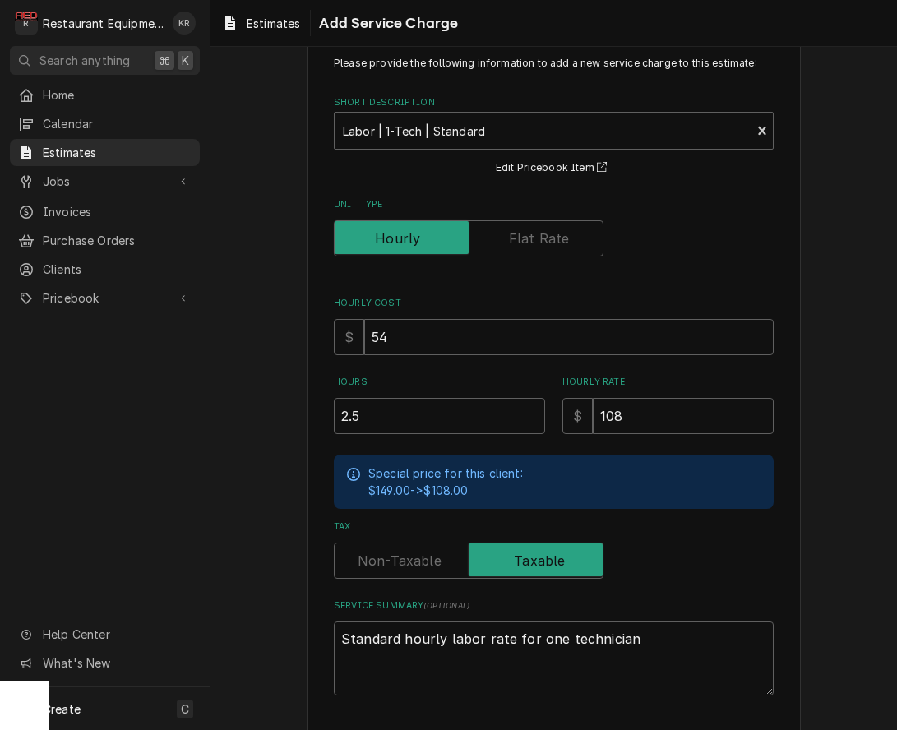
scroll to position [108, 0]
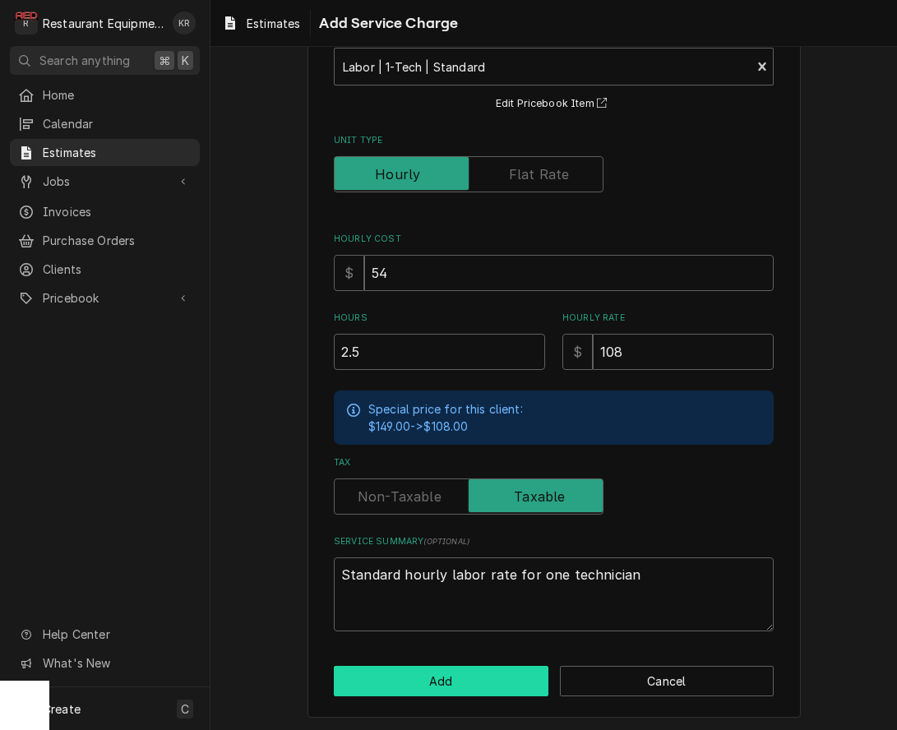
click at [493, 663] on div "Please provide the following information to add a new service charge to this es…" at bounding box center [554, 344] width 493 height 747
click at [490, 670] on button "Add" at bounding box center [441, 681] width 215 height 30
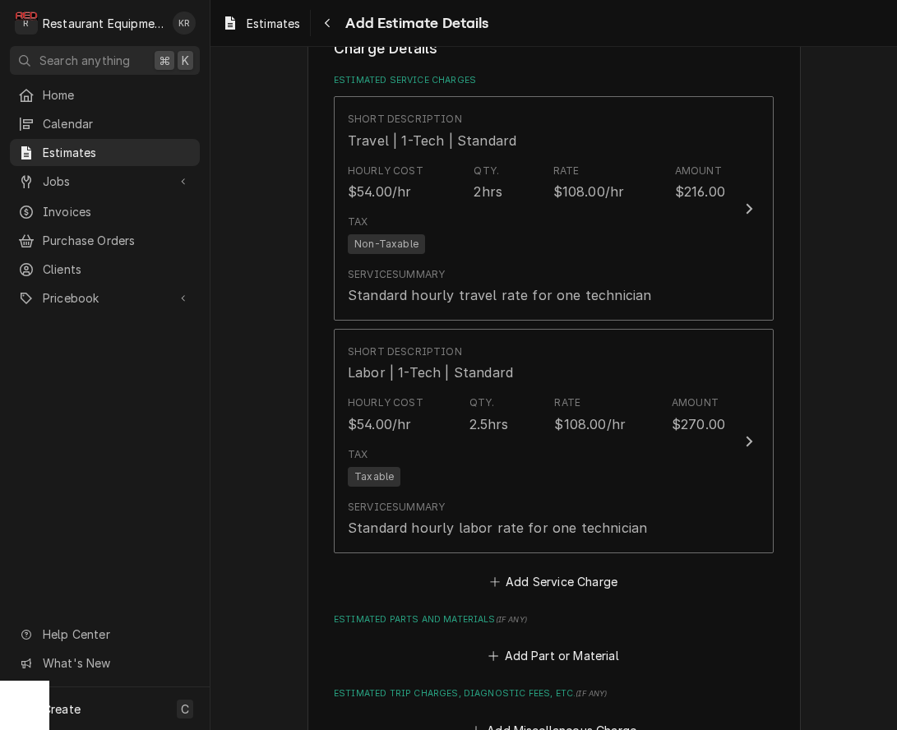
scroll to position [1490, 0]
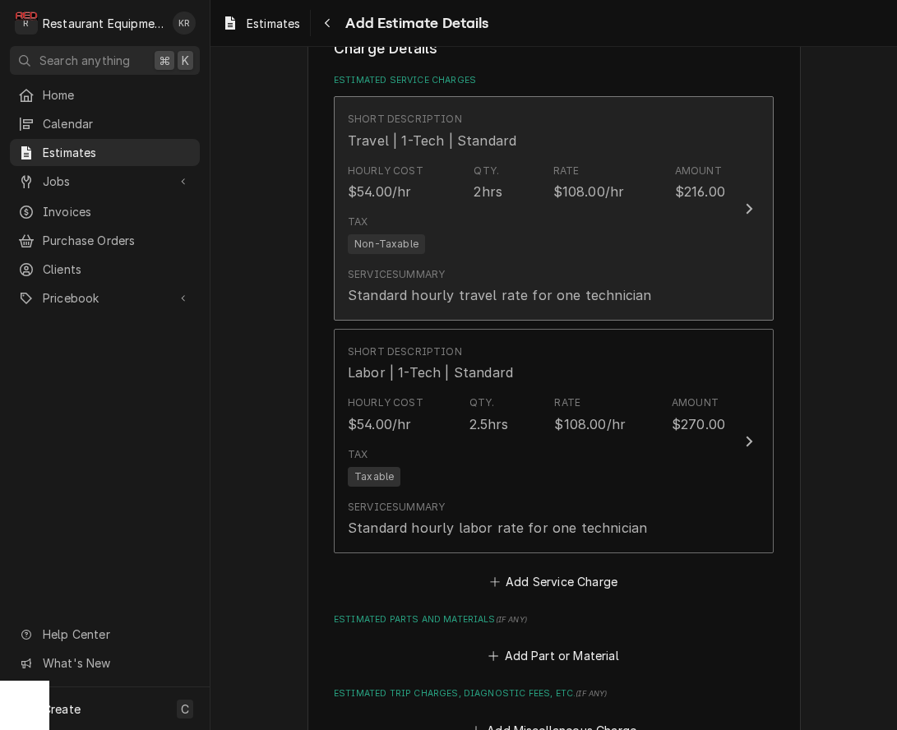
click at [449, 247] on div "Tax Non-Taxable" at bounding box center [536, 234] width 377 height 53
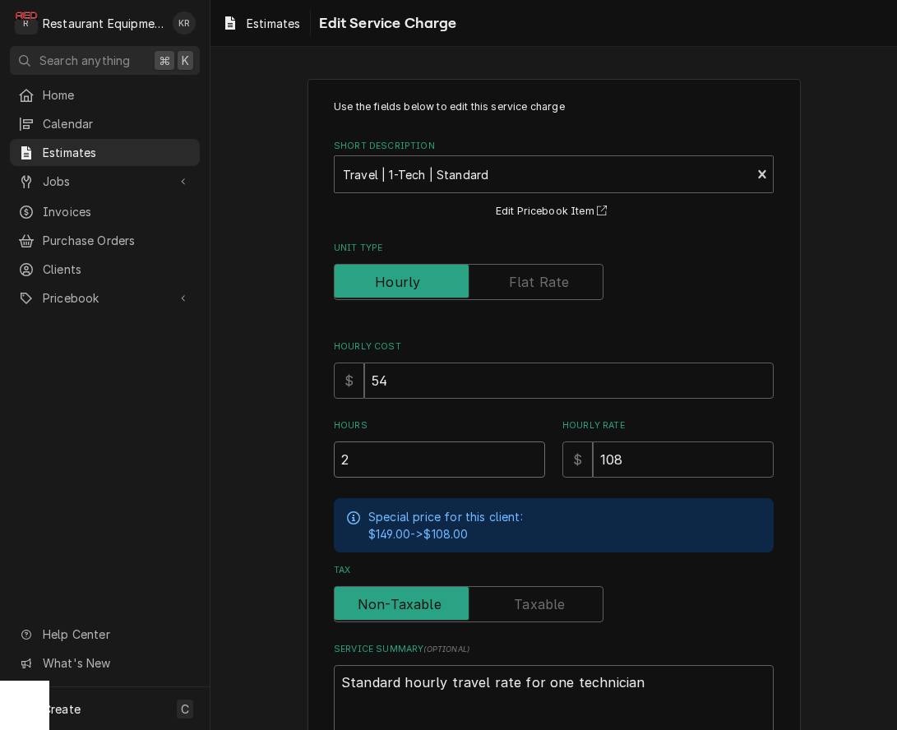
drag, startPoint x: 386, startPoint y: 459, endPoint x: 242, endPoint y: 462, distance: 143.9
click at [334, 462] on input "2" at bounding box center [439, 460] width 211 height 36
type textarea "x"
type input "1"
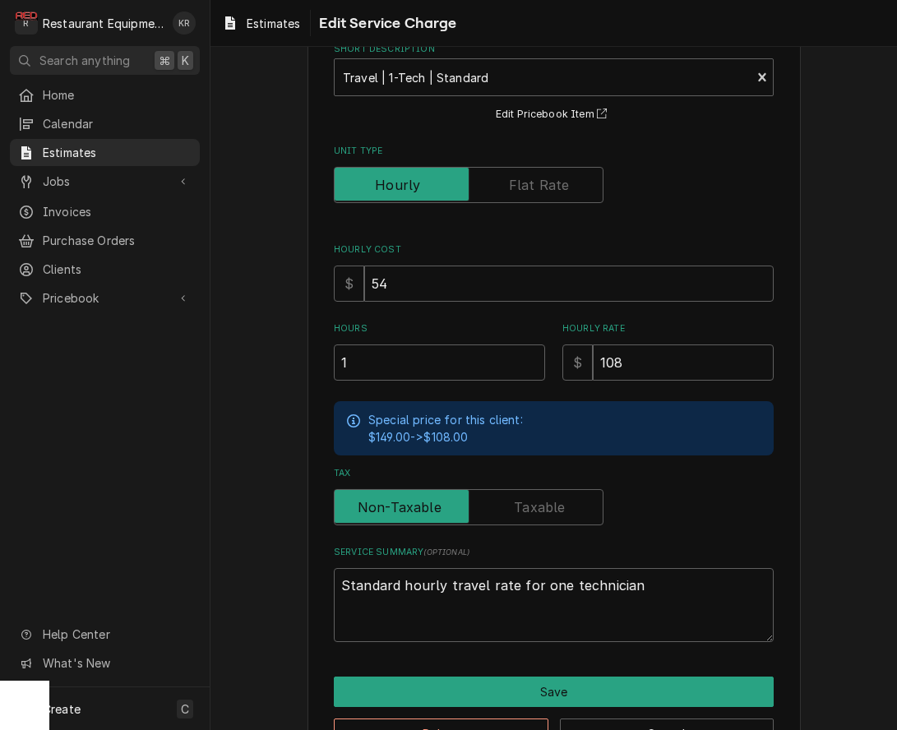
scroll to position [150, 0]
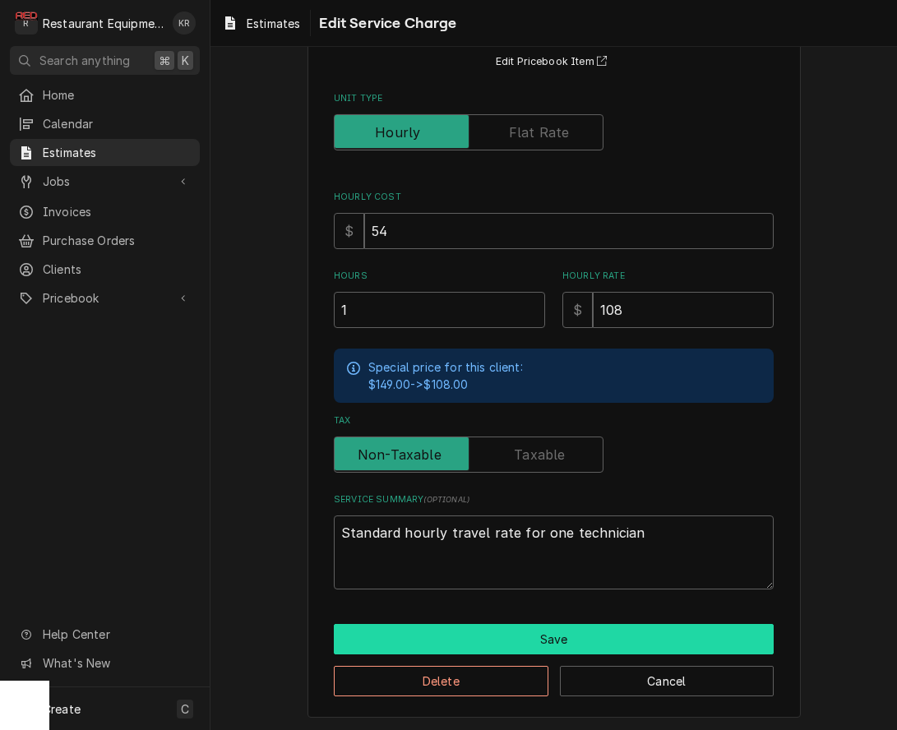
click at [544, 633] on button "Save" at bounding box center [554, 639] width 440 height 30
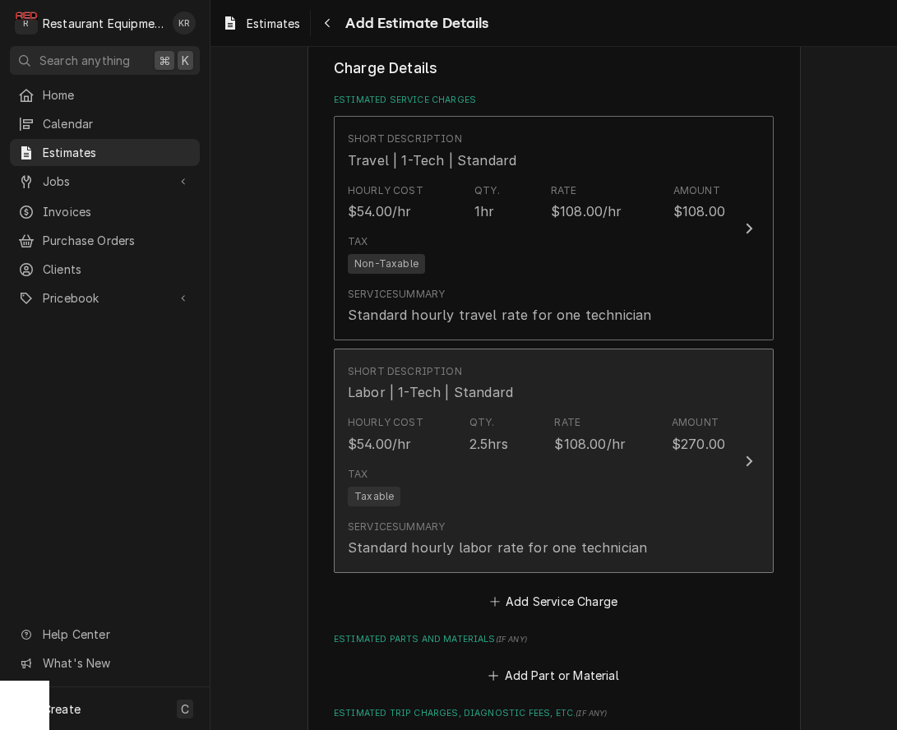
scroll to position [1566, 0]
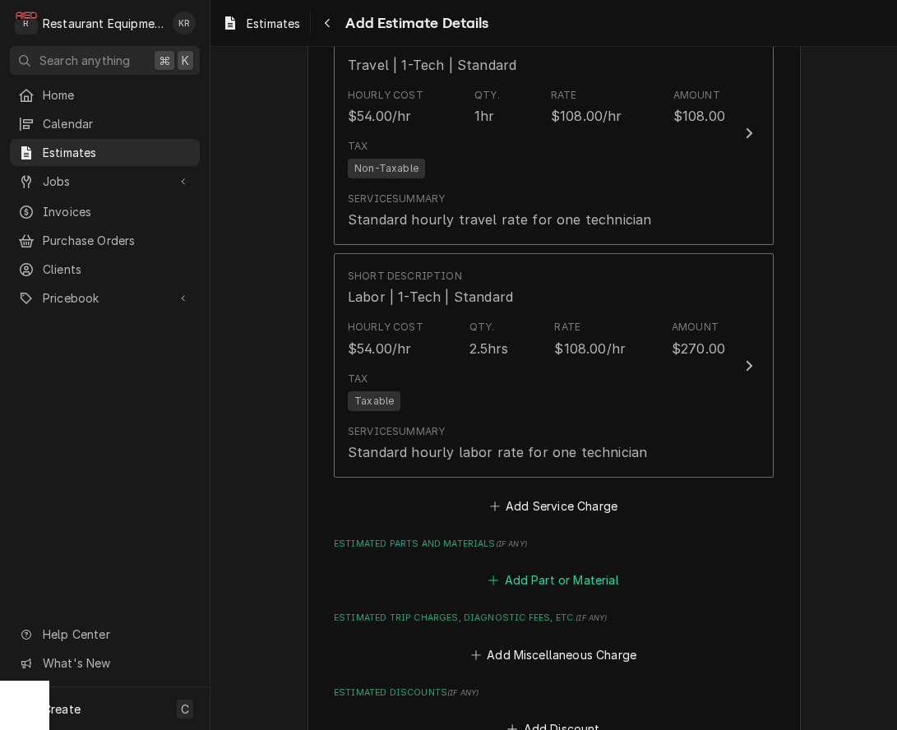
click at [527, 575] on button "Add Part or Material" at bounding box center [554, 580] width 136 height 23
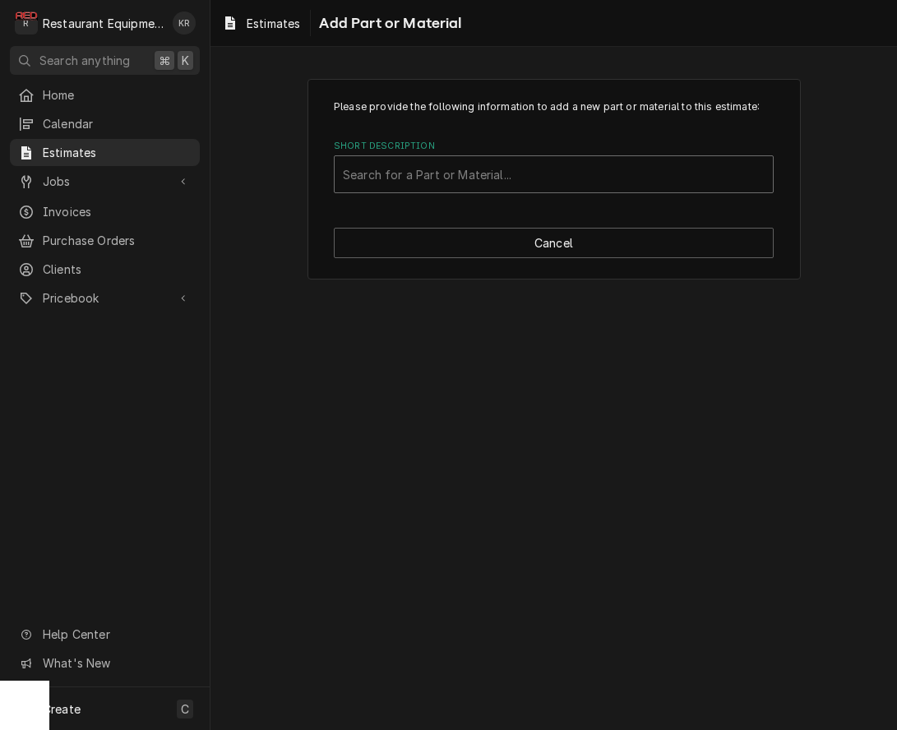
click at [438, 162] on div "Search for a Part or Material..." at bounding box center [554, 174] width 438 height 36
click at [696, 623] on div "Please provide the following information to add a new part or material to this …" at bounding box center [554, 388] width 687 height 683
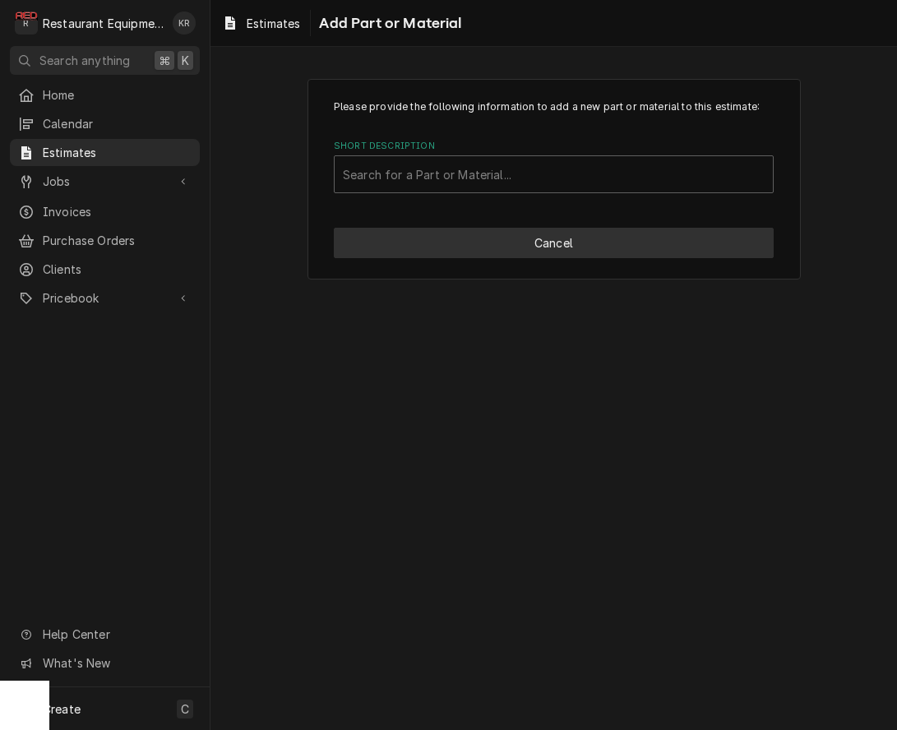
click at [512, 250] on button "Cancel" at bounding box center [554, 243] width 440 height 30
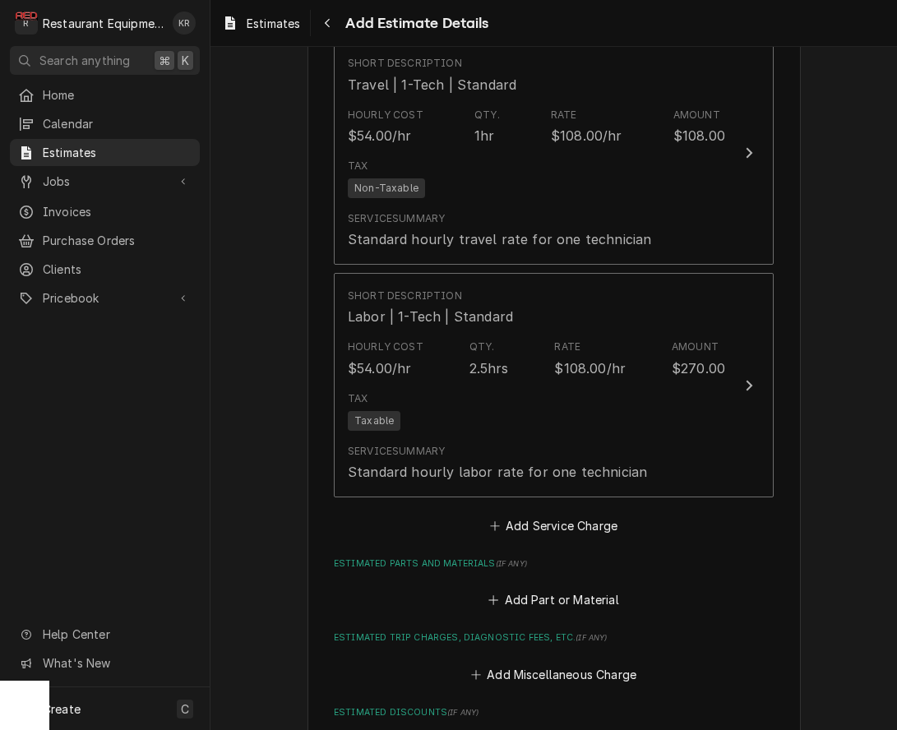
scroll to position [1546, 0]
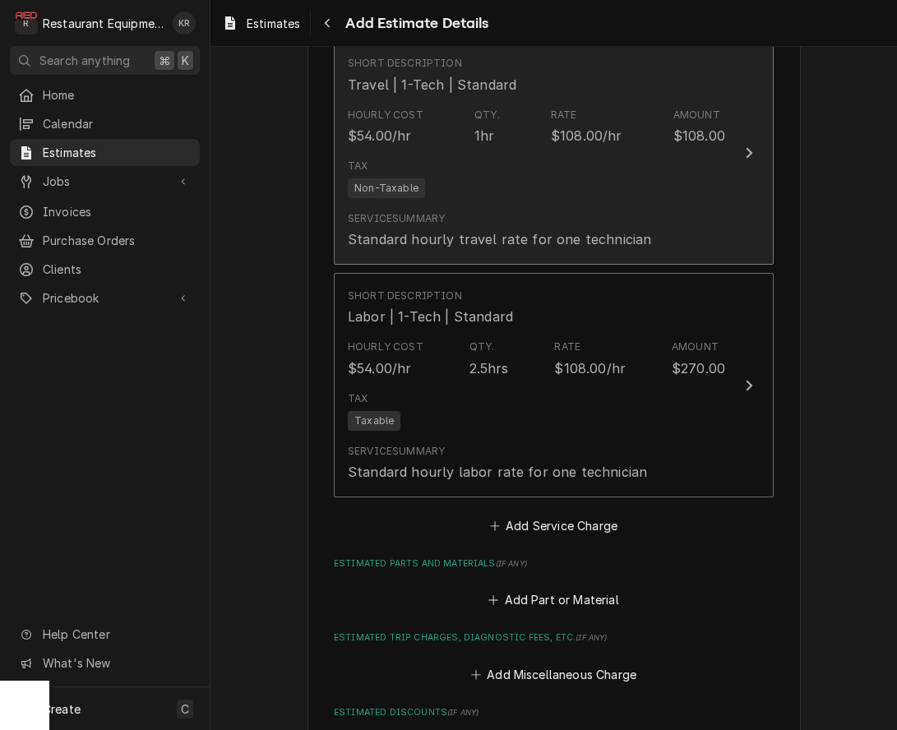
click at [522, 164] on div "Tax Non-Taxable" at bounding box center [536, 178] width 377 height 53
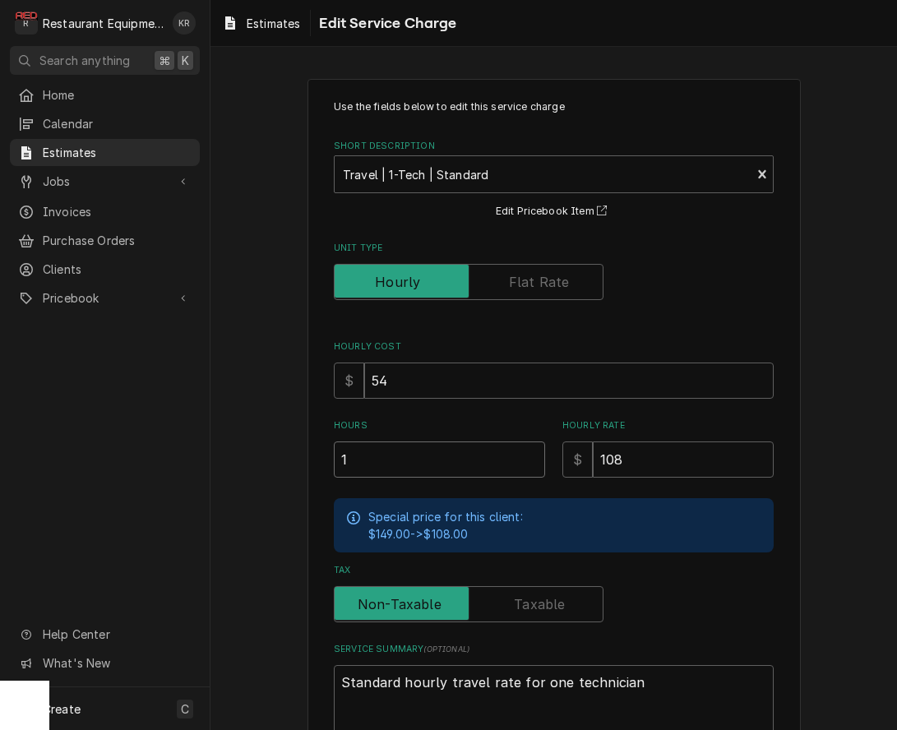
drag, startPoint x: 321, startPoint y: 463, endPoint x: 289, endPoint y: 468, distance: 31.6
click at [334, 468] on input "1" at bounding box center [439, 460] width 211 height 36
type textarea "x"
type input "2"
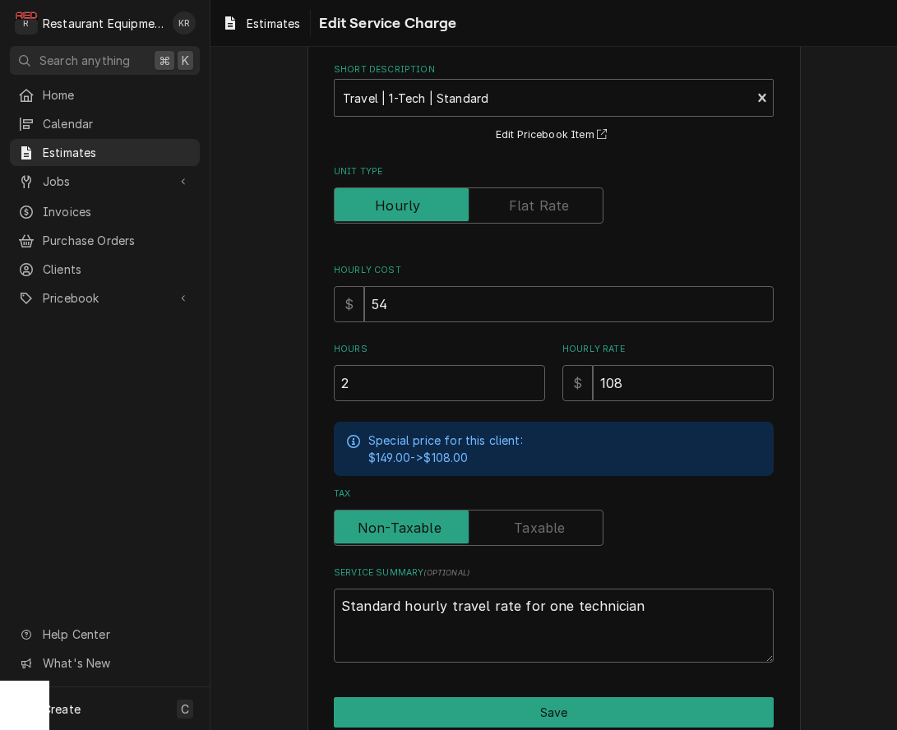
scroll to position [150, 0]
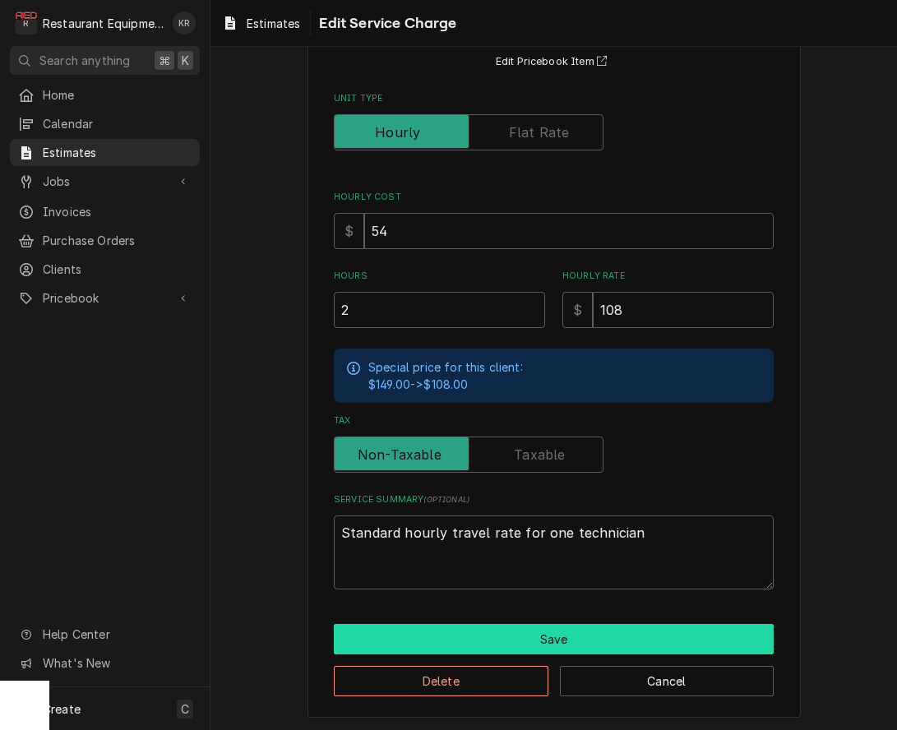
click at [483, 653] on button "Save" at bounding box center [554, 639] width 440 height 30
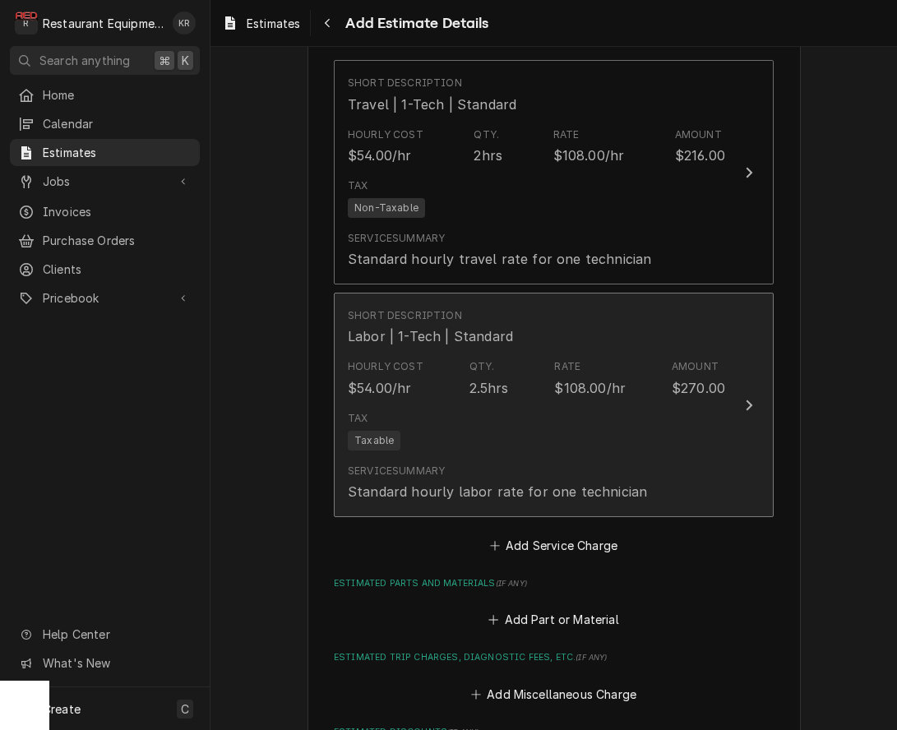
click at [488, 379] on div "2.5hrs" at bounding box center [489, 388] width 39 height 20
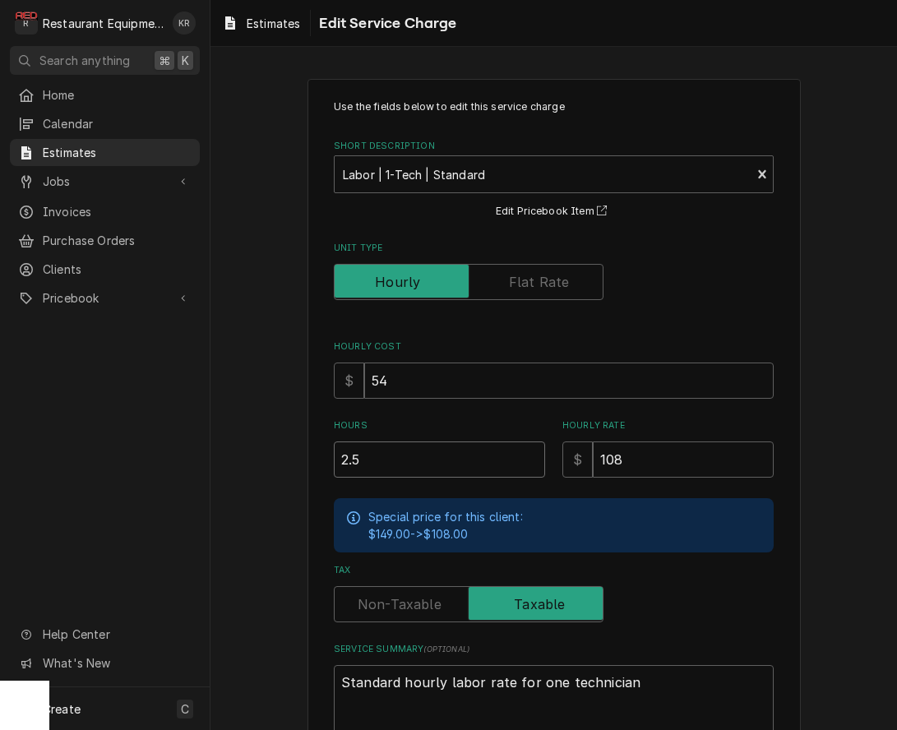
drag, startPoint x: 376, startPoint y: 460, endPoint x: 249, endPoint y: 460, distance: 126.6
click at [334, 460] on input "2.5" at bounding box center [439, 460] width 211 height 36
type textarea "x"
type input "6"
type textarea "x"
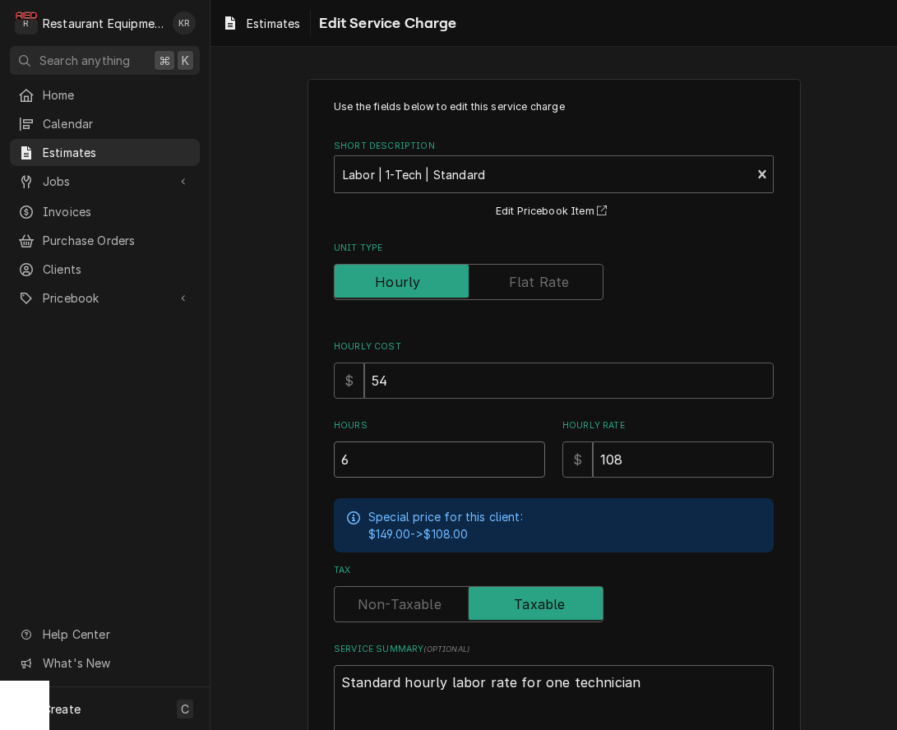
type input "6.5"
type textarea "x"
type input "6.5"
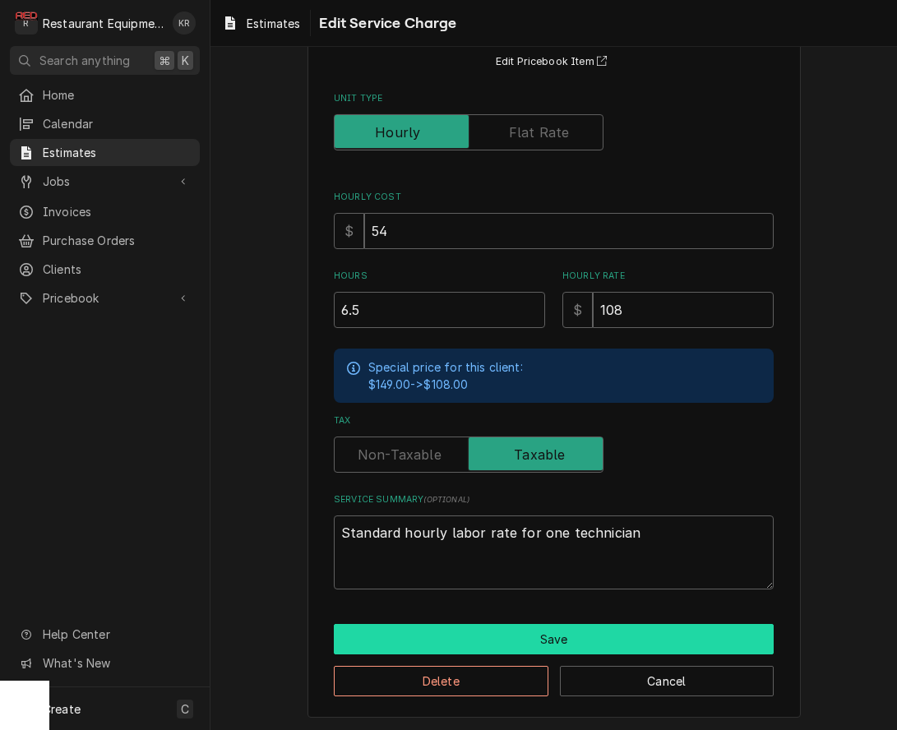
click at [568, 647] on button "Save" at bounding box center [554, 639] width 440 height 30
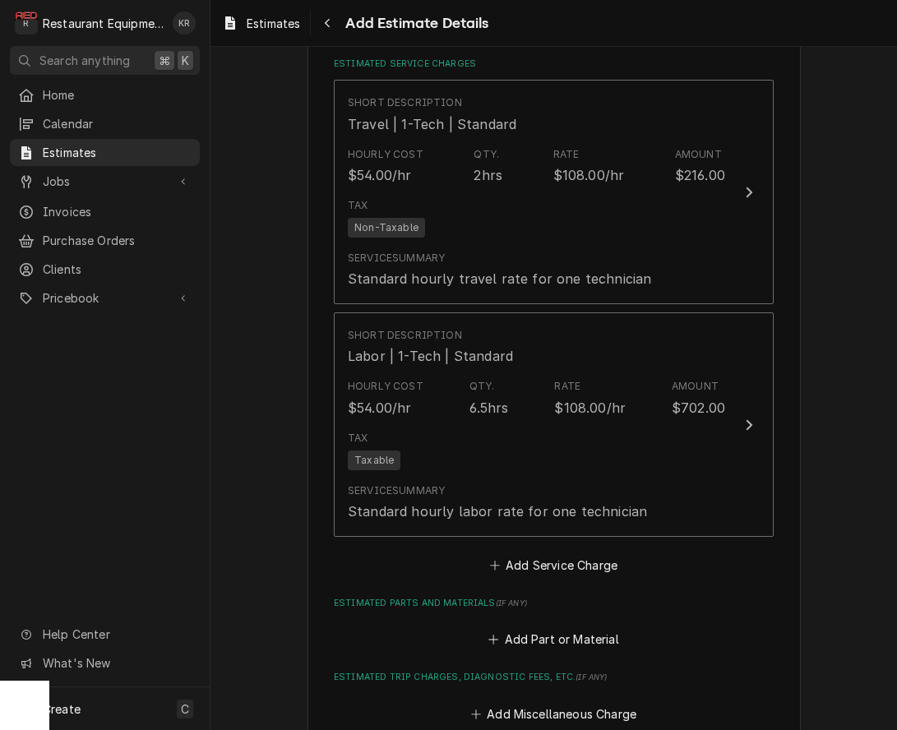
scroll to position [1506, 0]
type textarea "x"
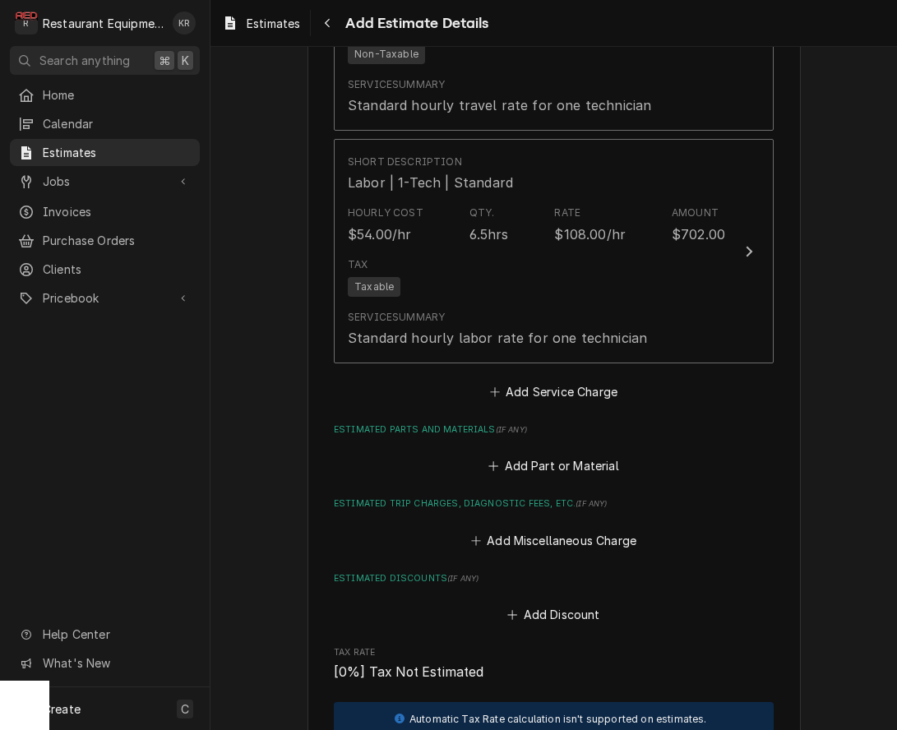
scroll to position [1682, 0]
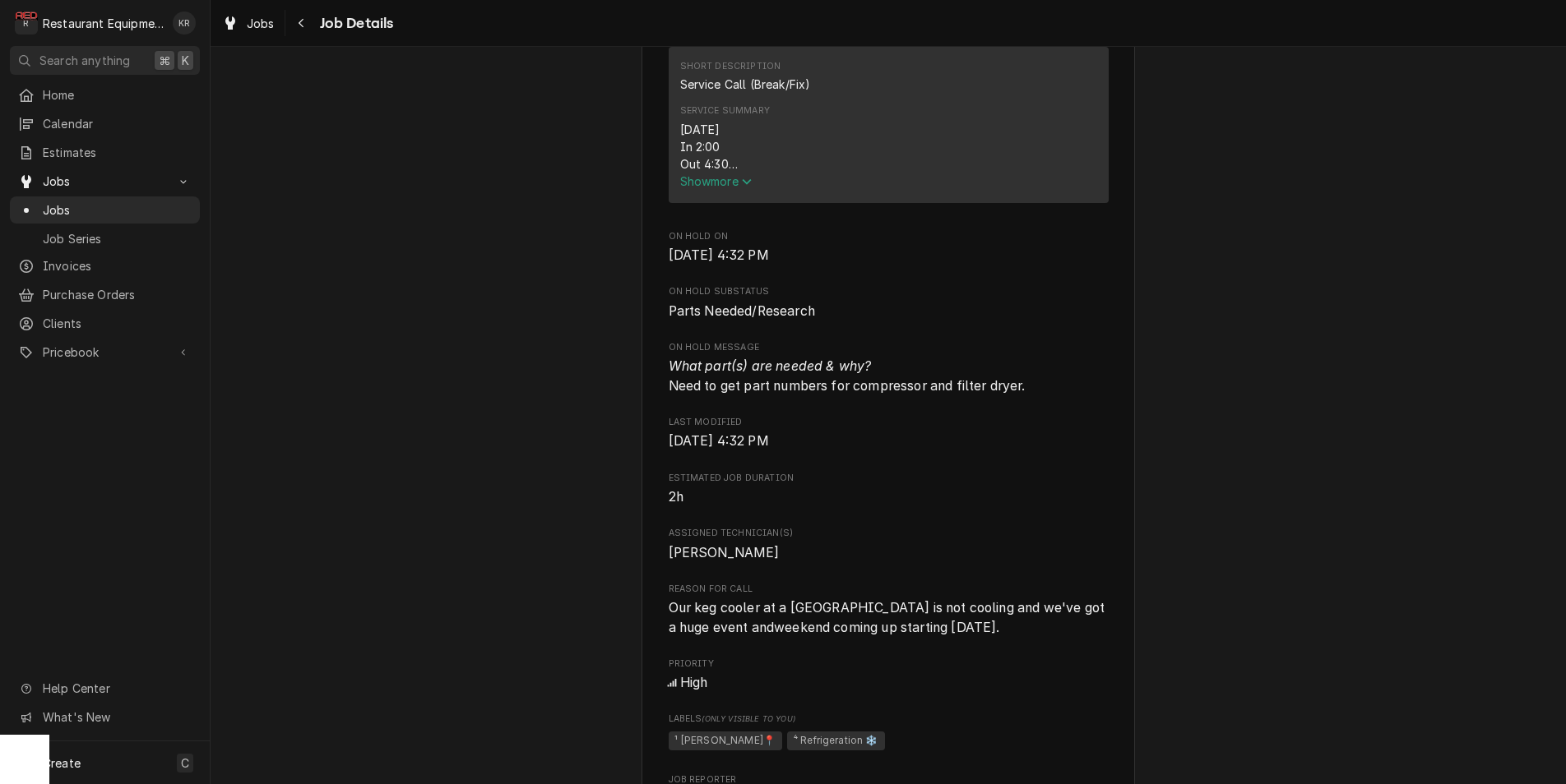
scroll to position [685, 0]
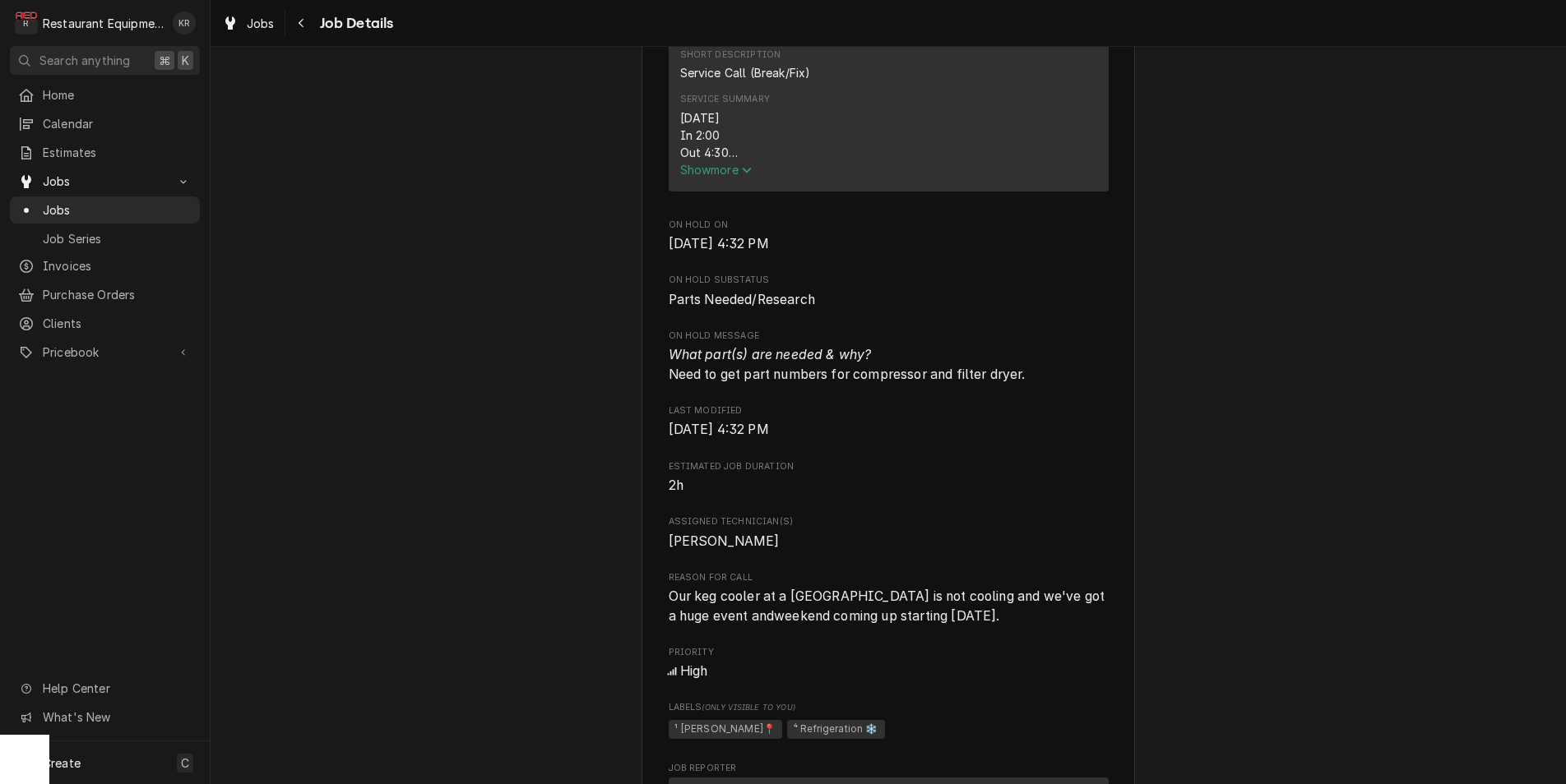
click at [733, 177] on span "Show more" at bounding box center [716, 170] width 72 height 14
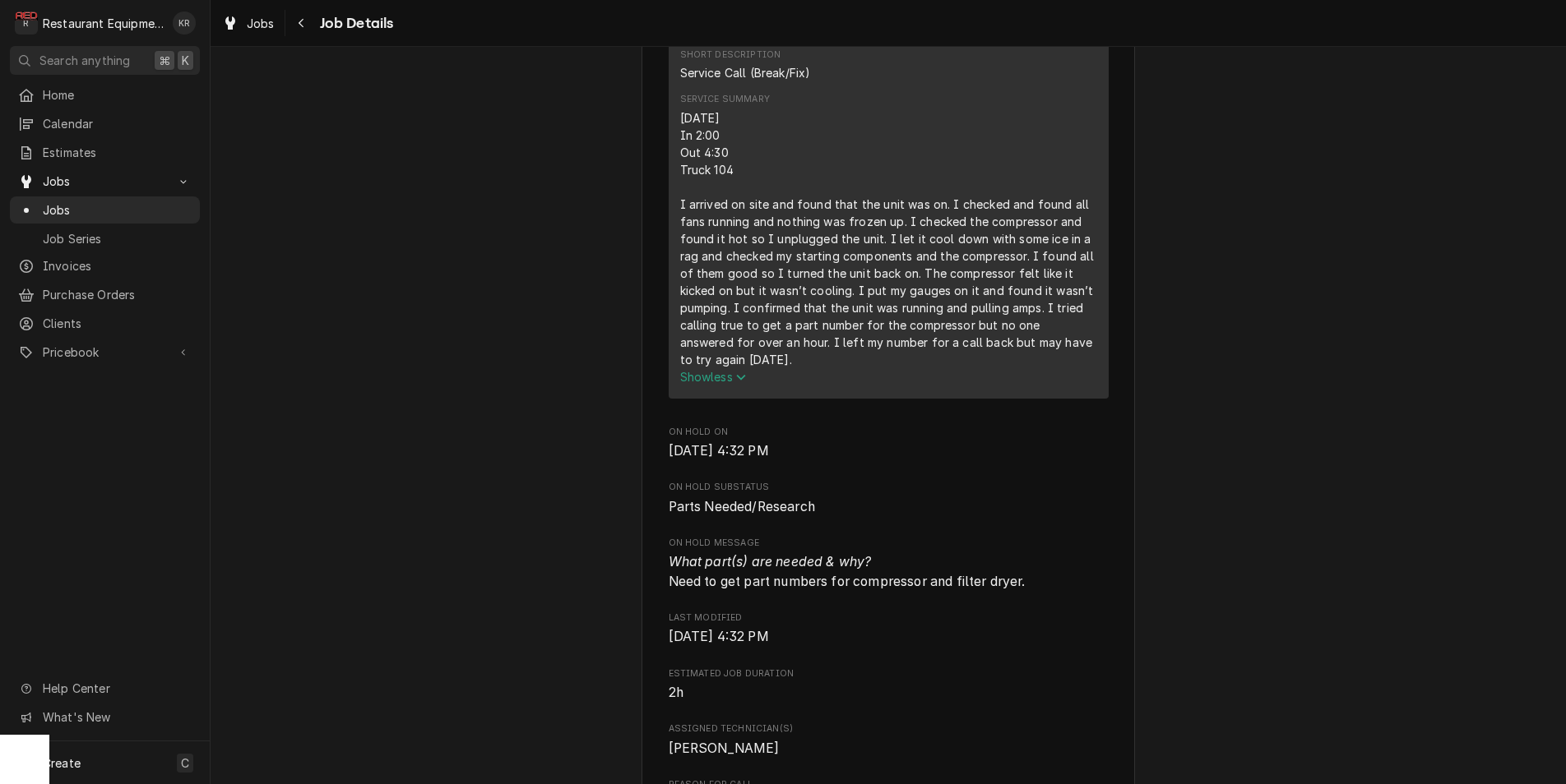
drag, startPoint x: 698, startPoint y: 134, endPoint x: 1014, endPoint y: 406, distance: 416.9
click at [1014, 398] on div "Short Description Service Call (Break/Fix) Service Summary [DATE] In 2:00 Out 4…" at bounding box center [889, 216] width 440 height 363
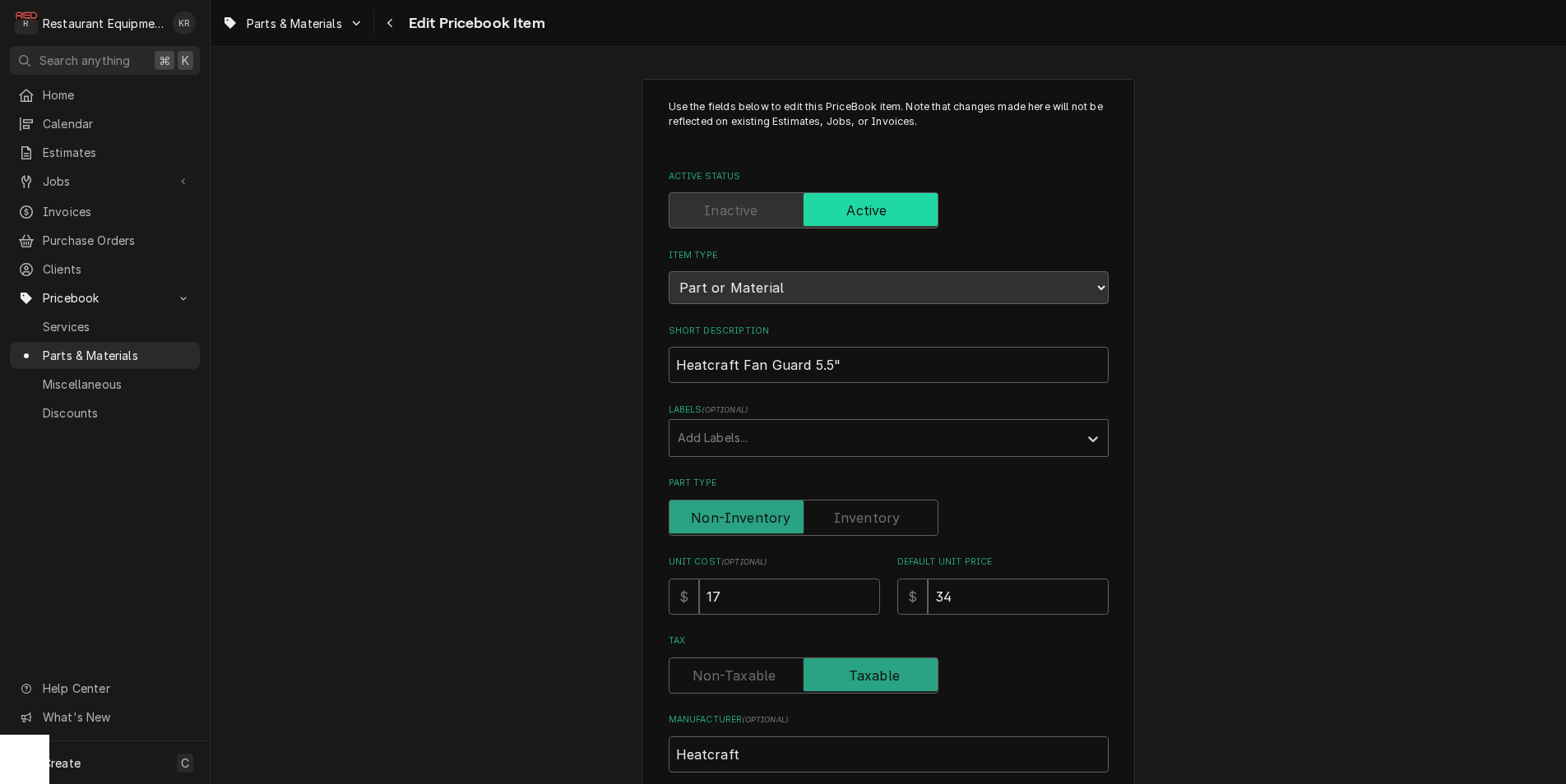
scroll to position [701, 0]
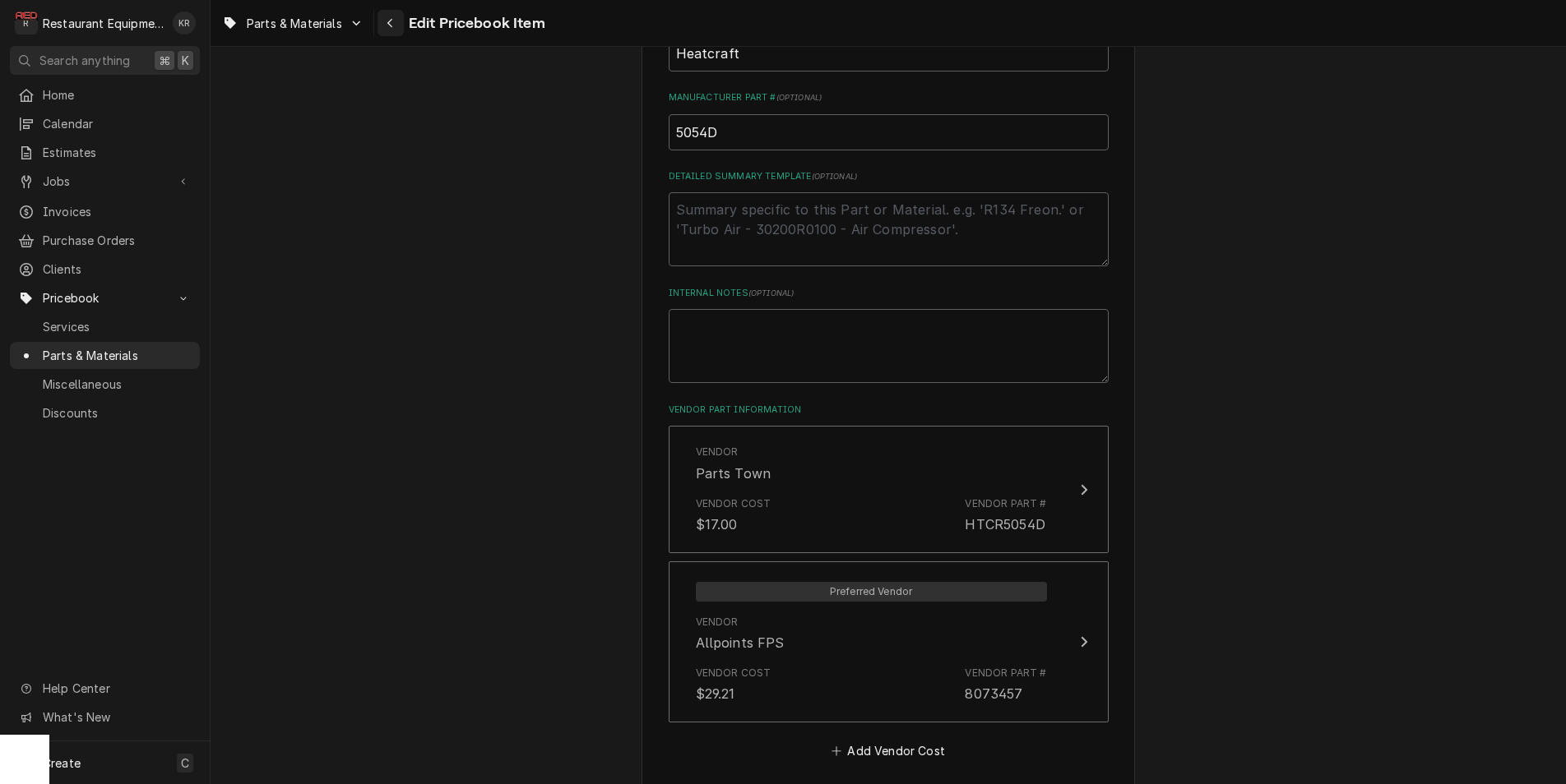
click at [397, 24] on div "Navigate back" at bounding box center [390, 23] width 16 height 16
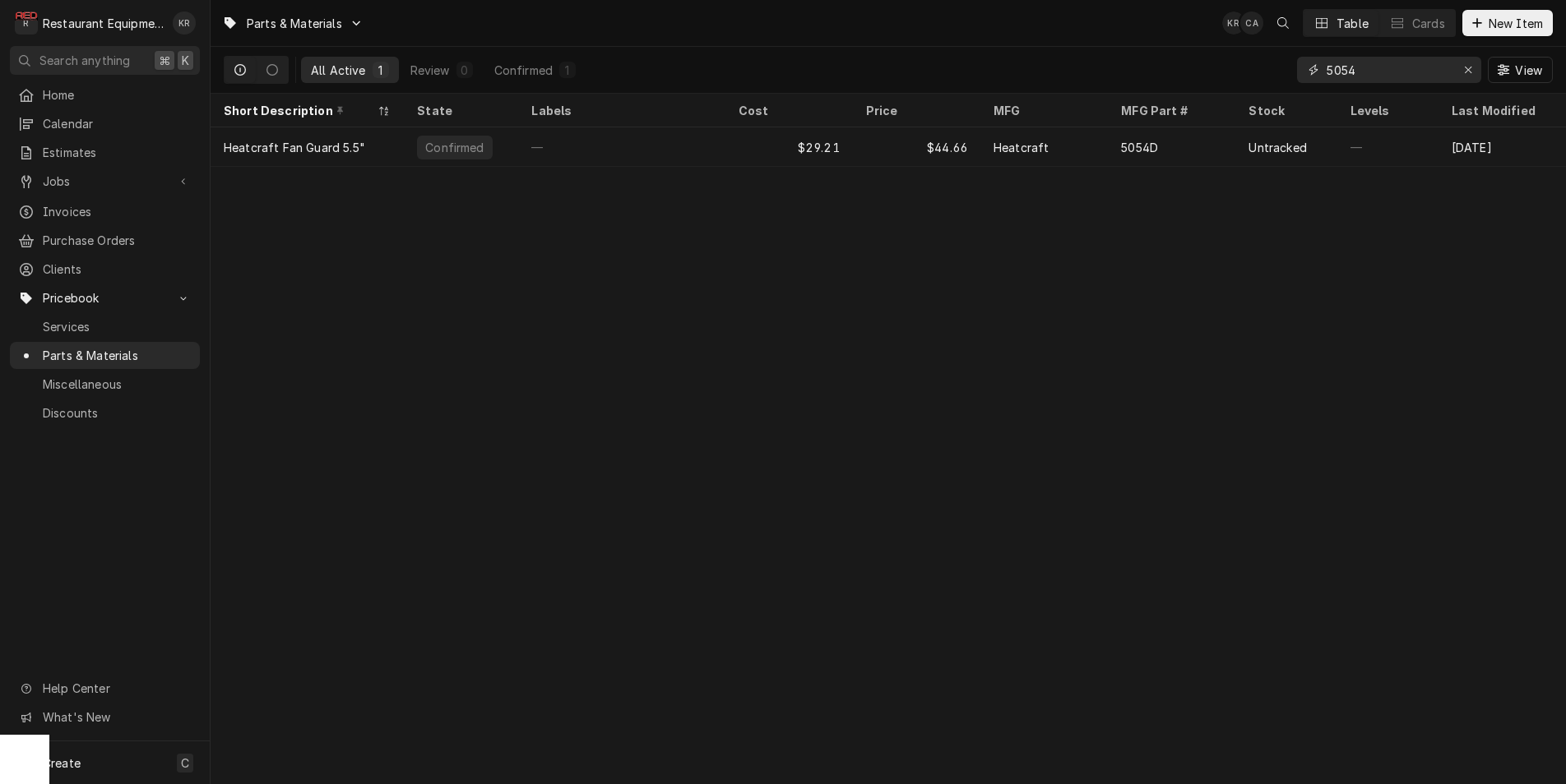
click at [1368, 78] on input "5054" at bounding box center [1387, 70] width 123 height 26
drag, startPoint x: 1368, startPoint y: 78, endPoint x: 1327, endPoint y: 74, distance: 40.5
click at [1367, 76] on input "5054" at bounding box center [1387, 70] width 123 height 26
drag, startPoint x: 1327, startPoint y: 74, endPoint x: 1308, endPoint y: 74, distance: 18.9
click at [1326, 74] on input "5054" at bounding box center [1387, 70] width 123 height 26
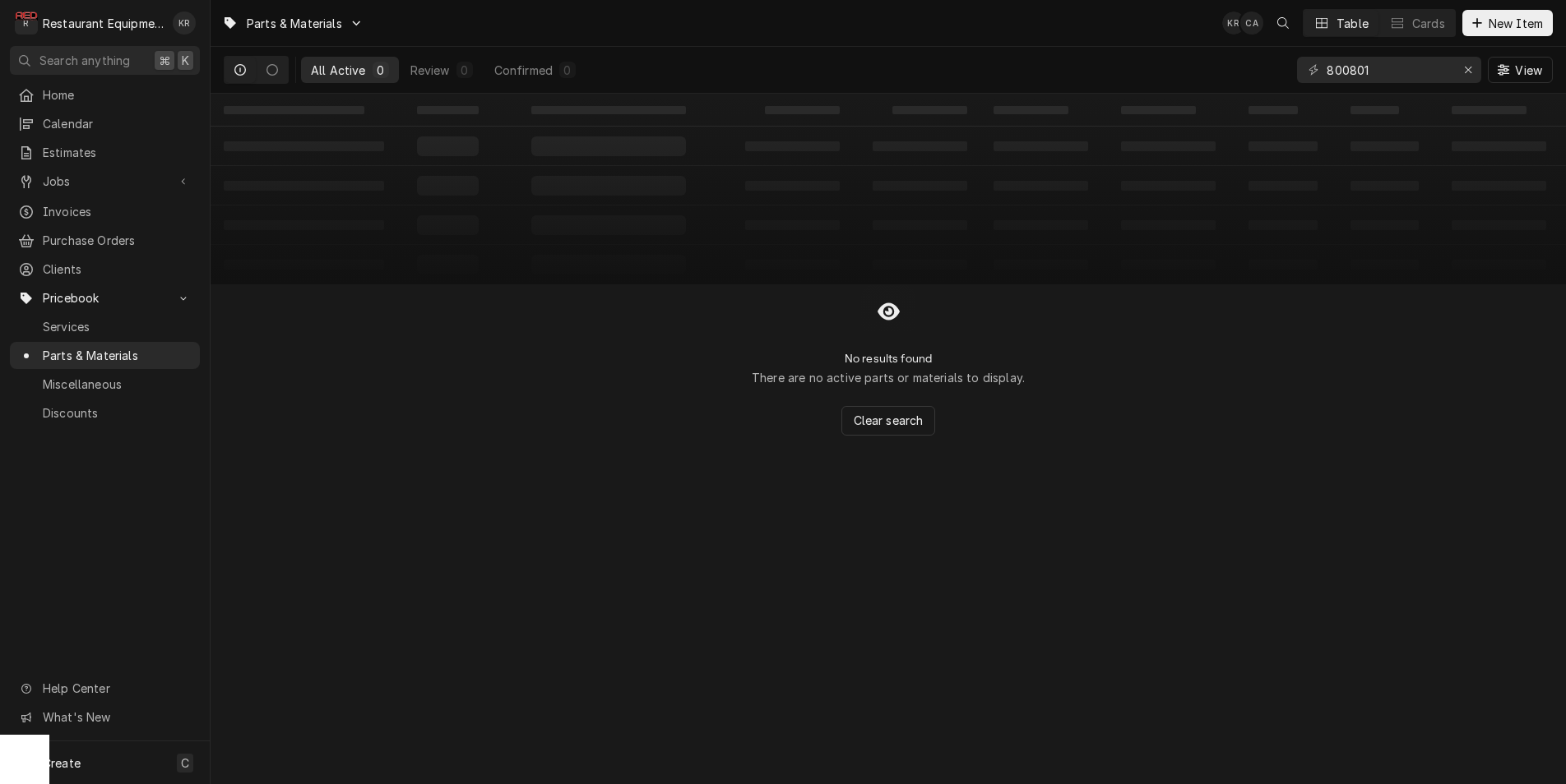
drag, startPoint x: 1308, startPoint y: 74, endPoint x: 1347, endPoint y: 58, distance: 41.7
click at [1297, 67] on div "800801" at bounding box center [1389, 70] width 184 height 26
drag, startPoint x: 1378, startPoint y: 66, endPoint x: 1289, endPoint y: 67, distance: 89.6
click at [1326, 67] on input "800801" at bounding box center [1387, 70] width 123 height 26
type input "991172"
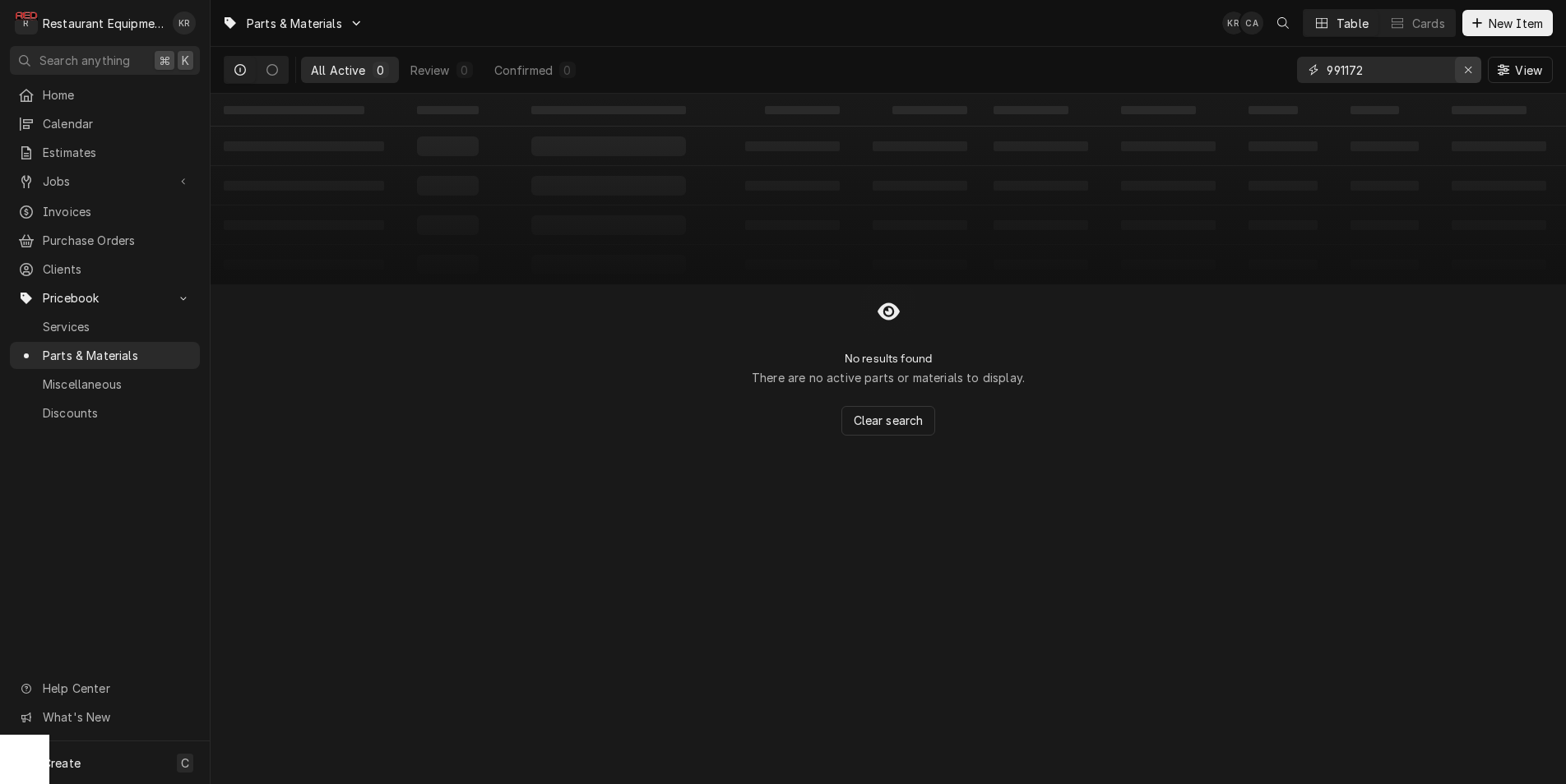
click at [1462, 74] on div "Erase input" at bounding box center [1468, 70] width 16 height 16
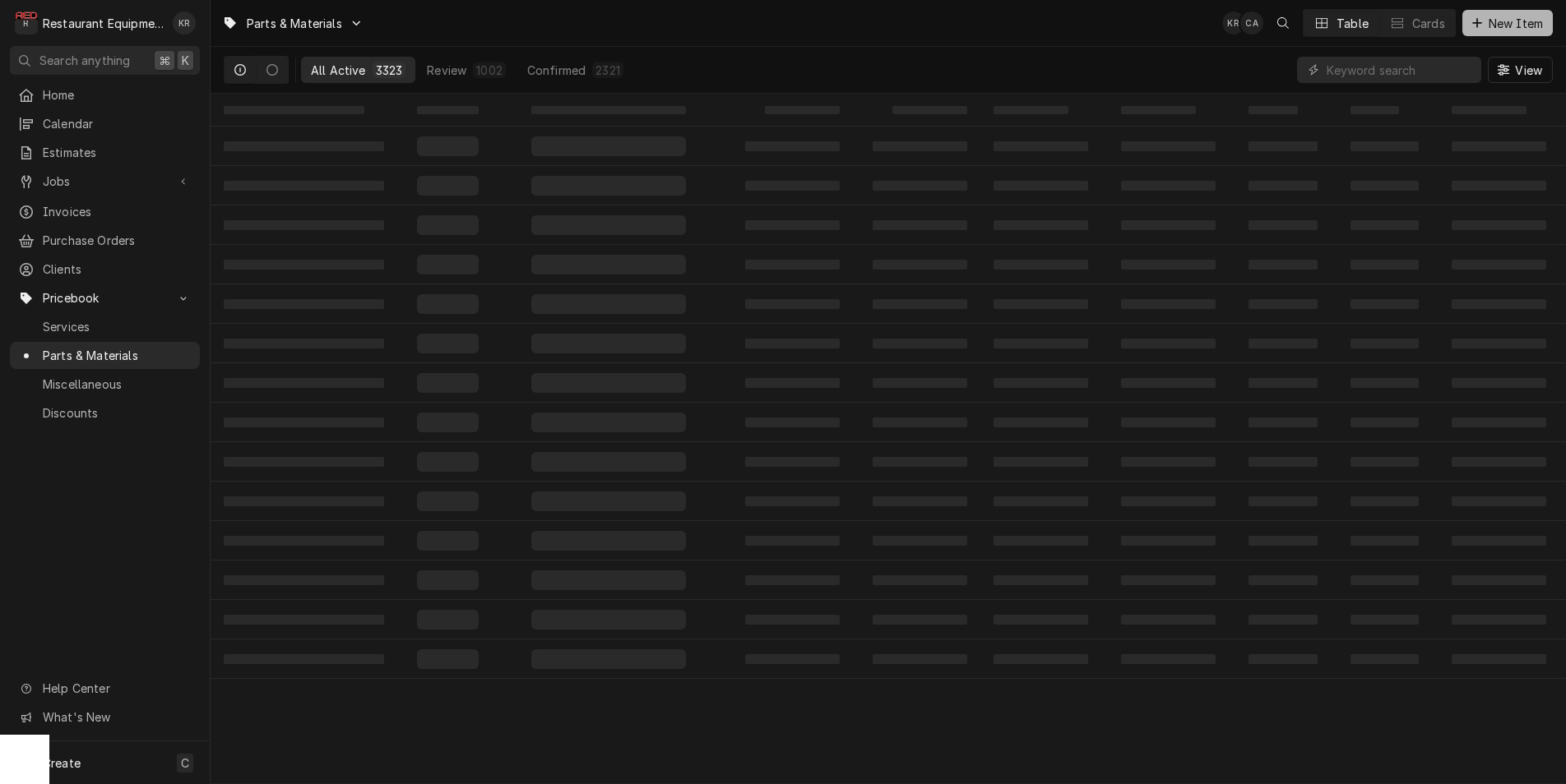
click at [1496, 34] on button "New Item" at bounding box center [1507, 23] width 90 height 26
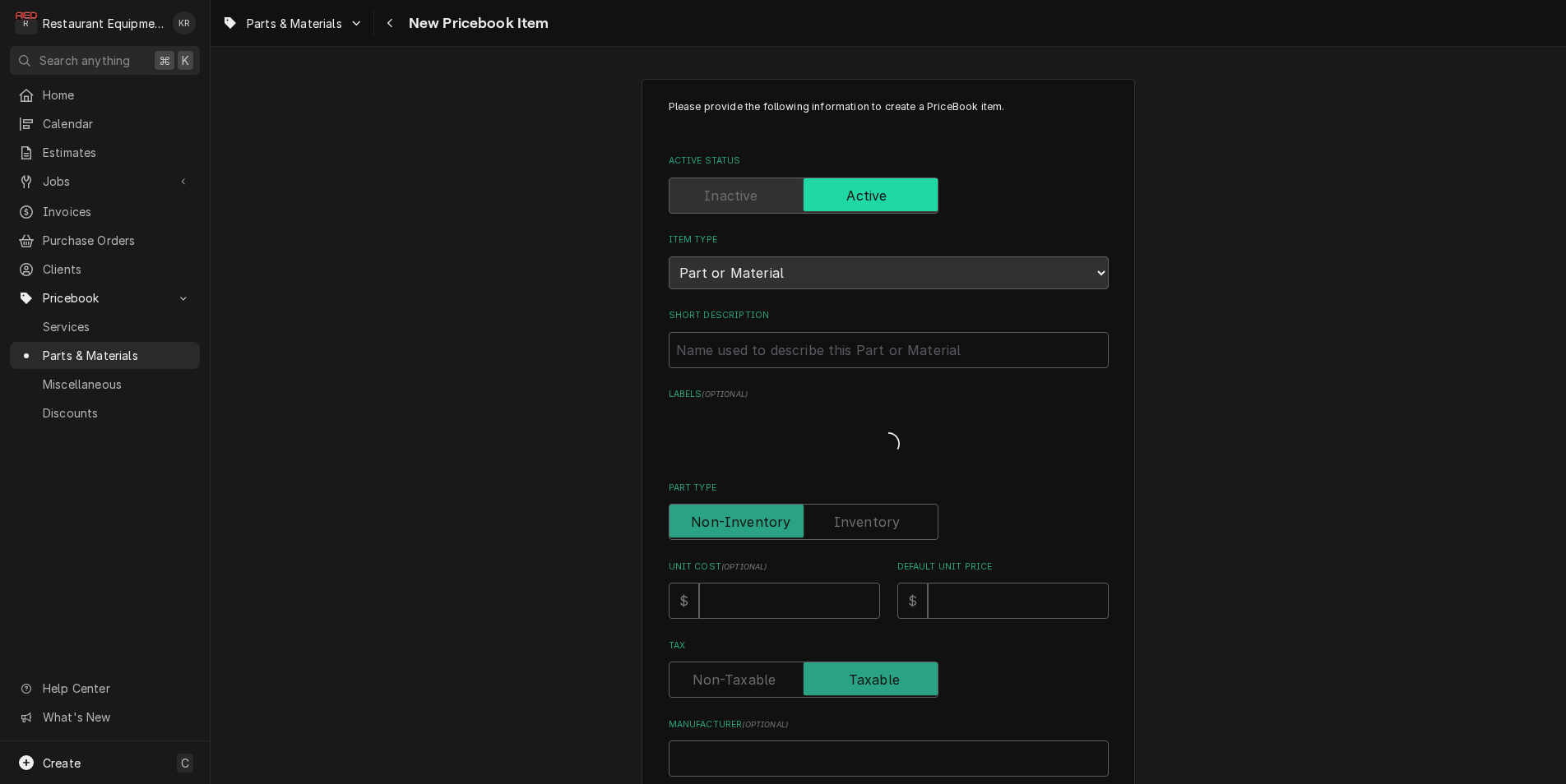
type textarea "x"
